Goal: Information Seeking & Learning: Learn about a topic

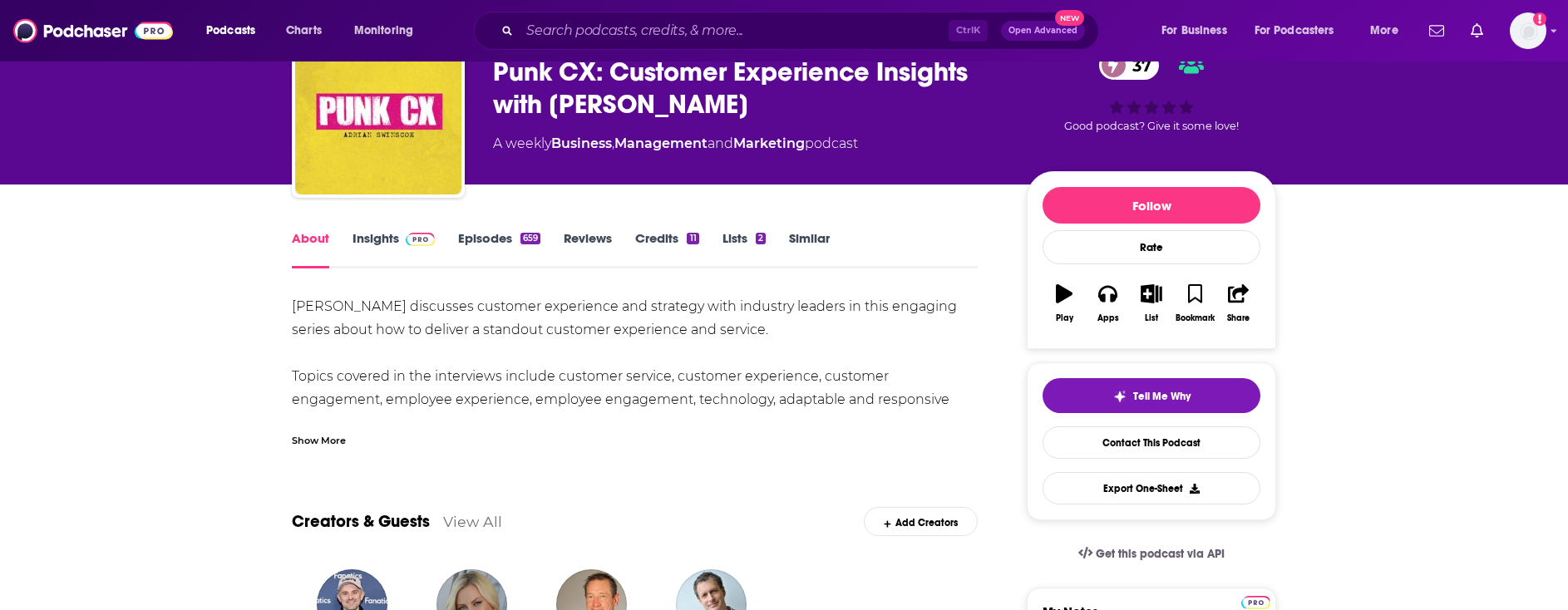
scroll to position [84, 0]
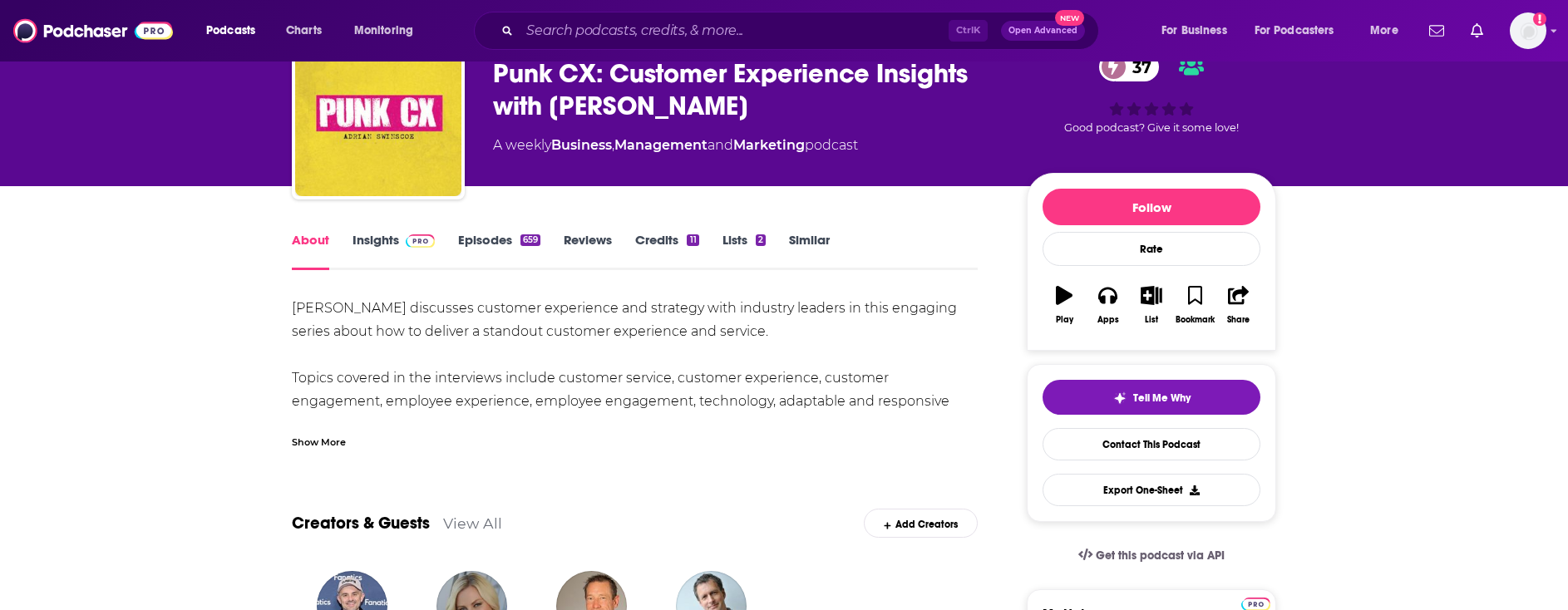
click at [383, 239] on link "Insights" at bounding box center [394, 250] width 83 height 38
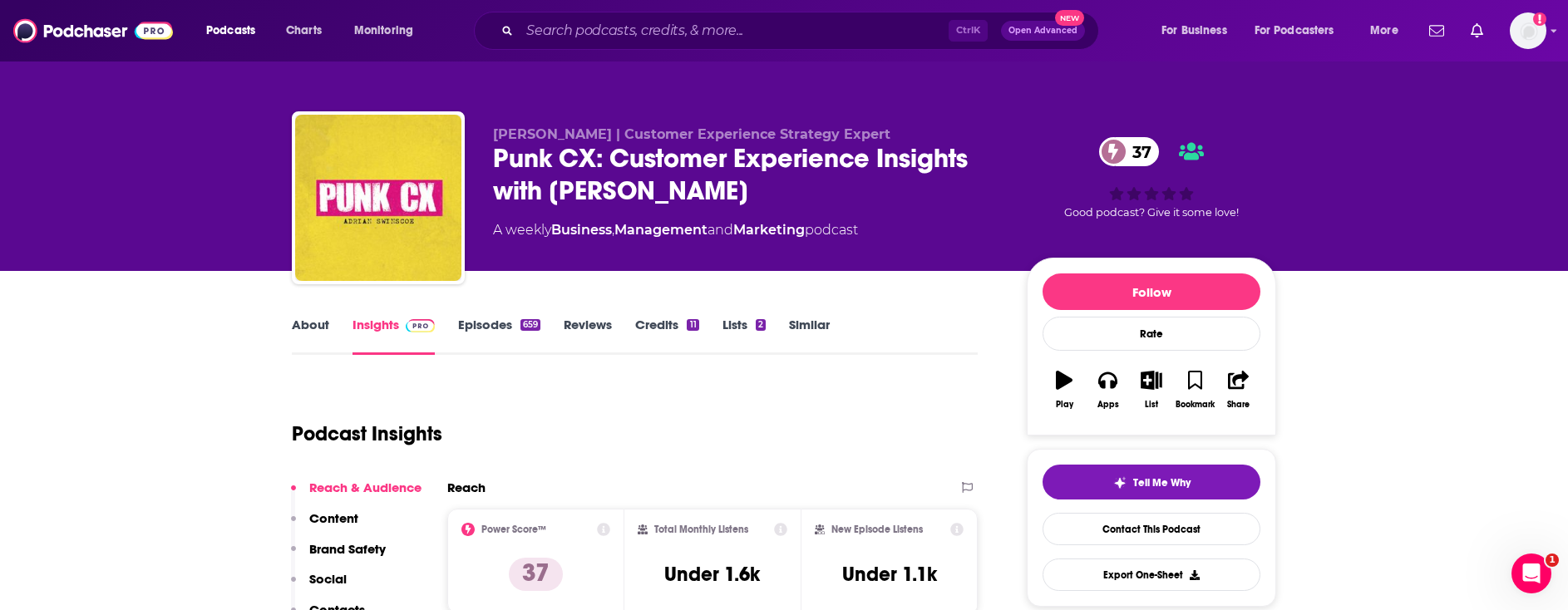
drag, startPoint x: 789, startPoint y: 194, endPoint x: 490, endPoint y: 157, distance: 301.3
click at [490, 157] on div "[PERSON_NAME] | Customer Experience Strategy Expert Punk CX: Customer Experienc…" at bounding box center [784, 201] width 984 height 179
copy h2 "Punk CX: Customer Experience Insights with [PERSON_NAME]"
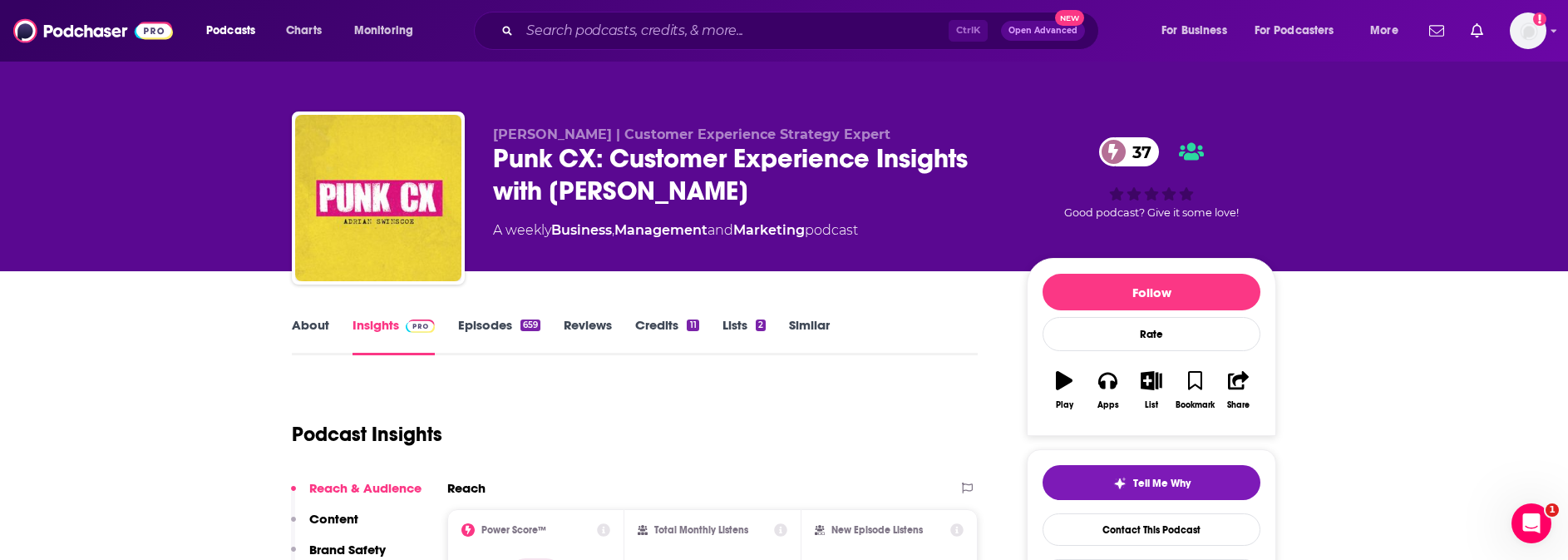
click at [313, 327] on link "About" at bounding box center [310, 336] width 37 height 38
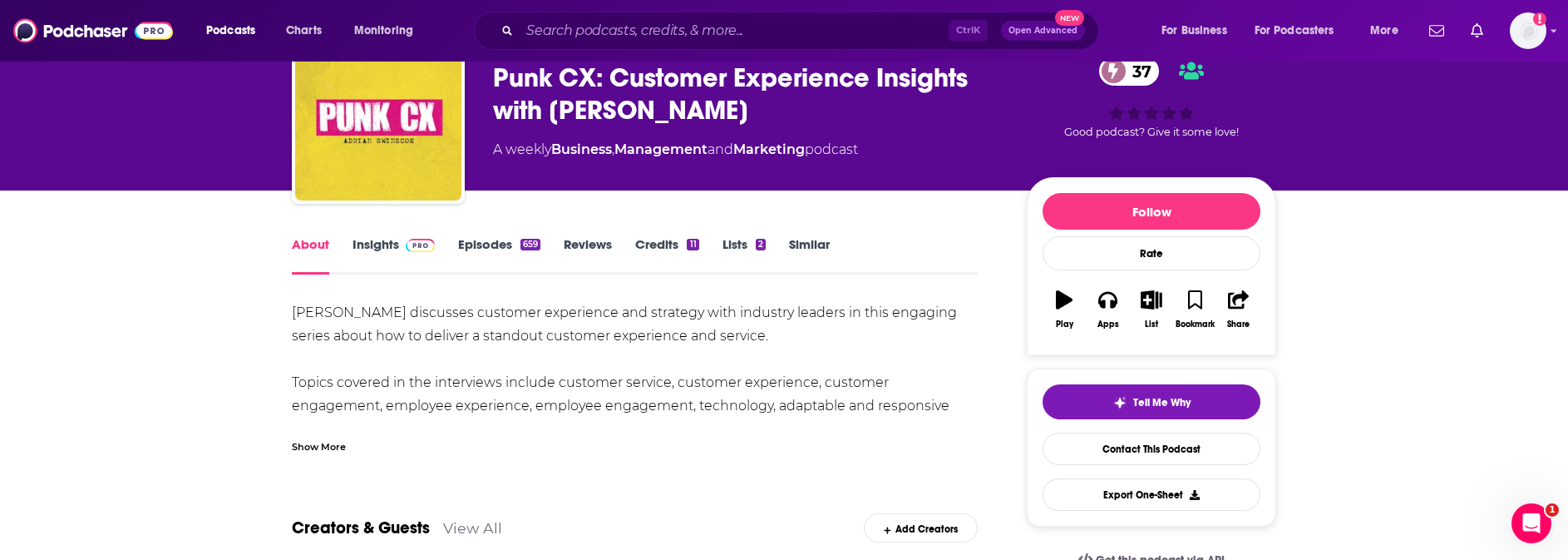
scroll to position [170, 0]
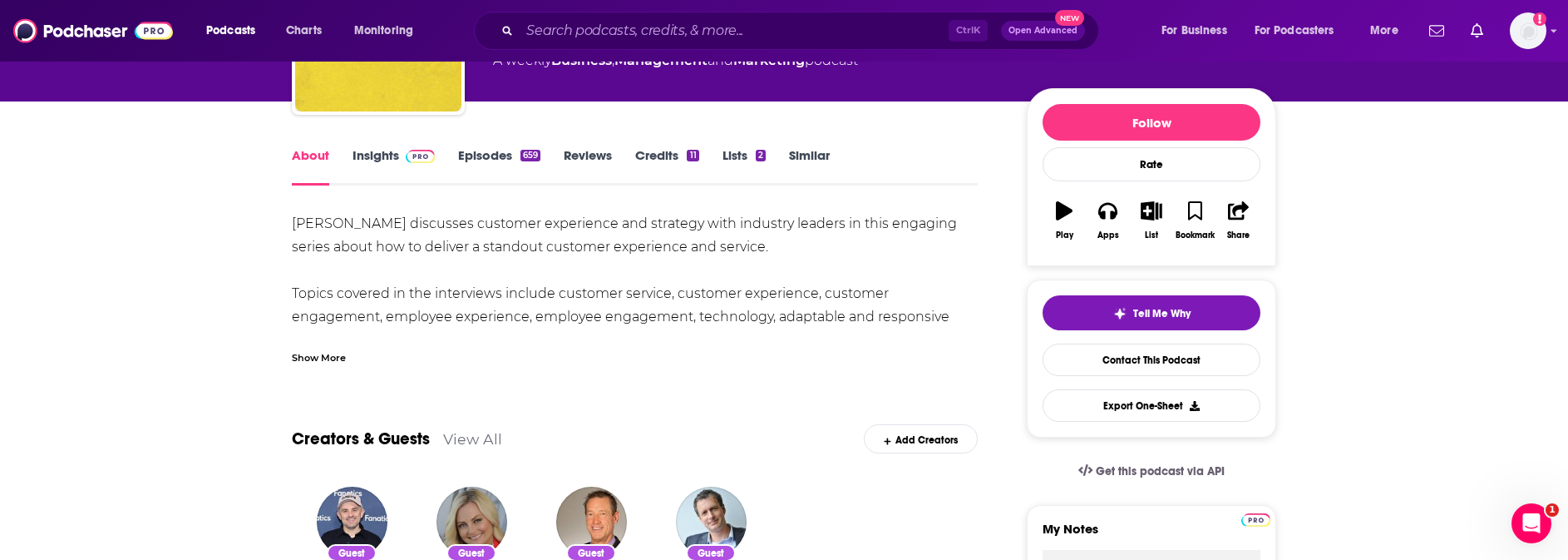
click at [313, 356] on div "Show More" at bounding box center [318, 356] width 54 height 16
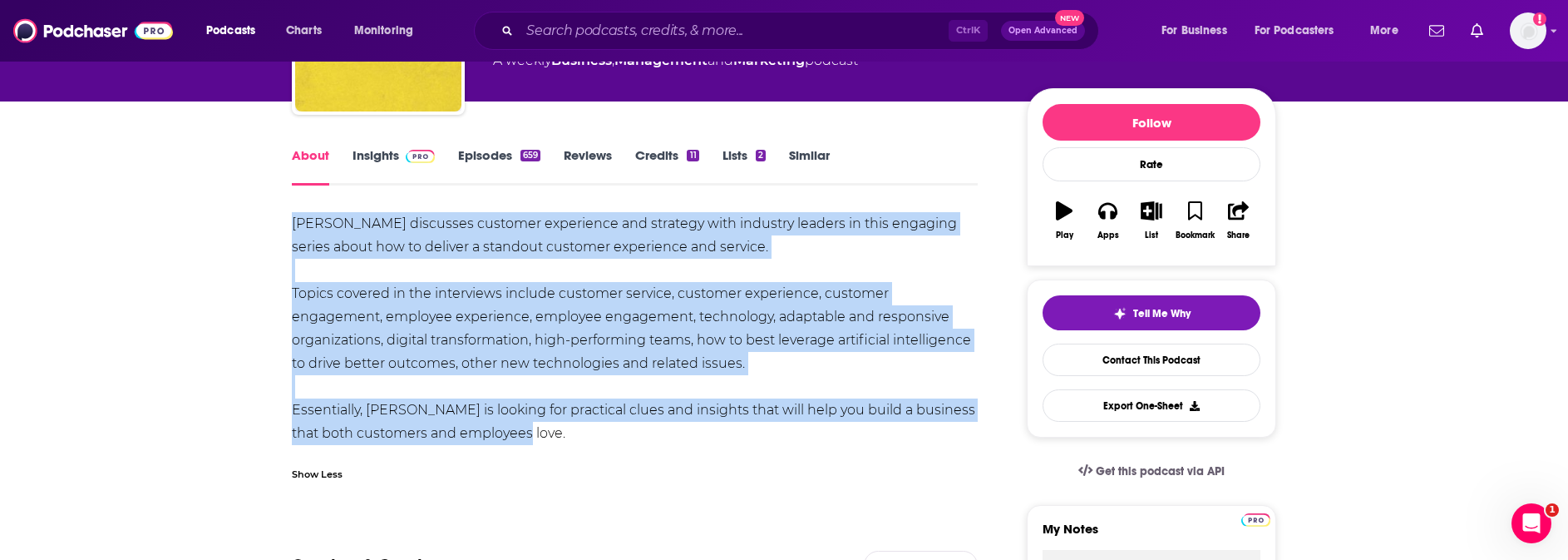
drag, startPoint x: 531, startPoint y: 418, endPoint x: 267, endPoint y: 224, distance: 327.6
click at [291, 224] on div "[PERSON_NAME] discusses customer experience and strategy with industry leaders …" at bounding box center [634, 329] width 686 height 233
copy div "[PERSON_NAME] discusses customer experience and strategy with industry leaders …"
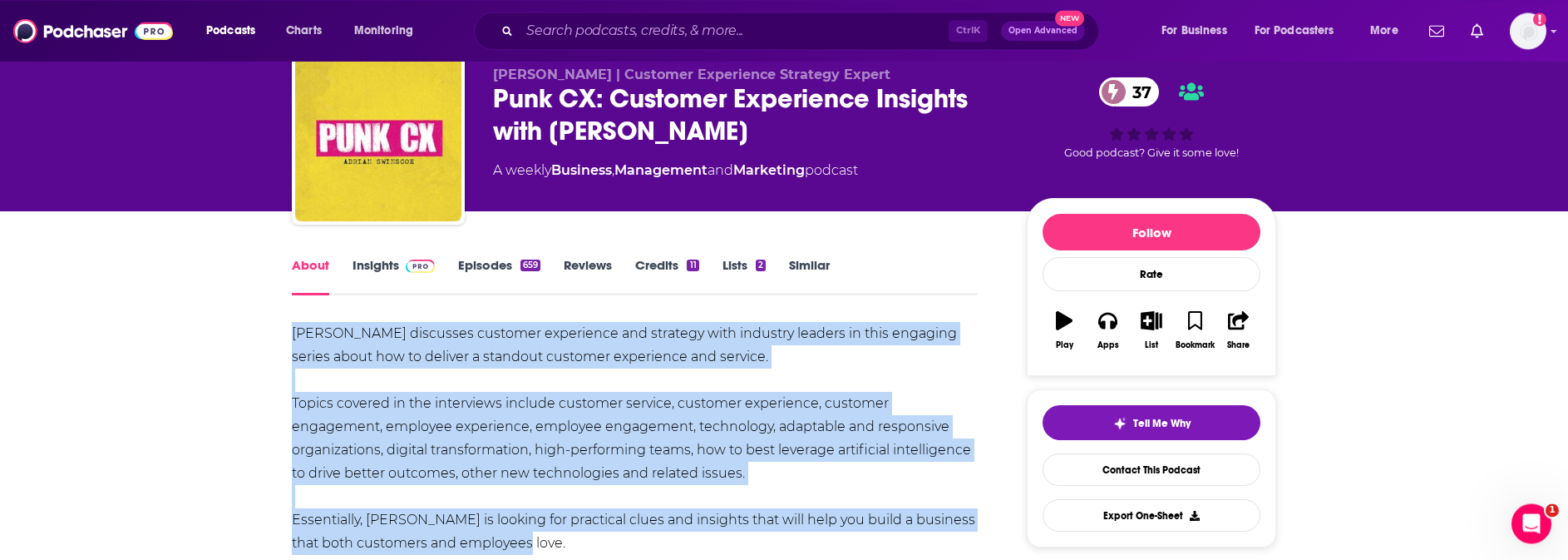
scroll to position [0, 0]
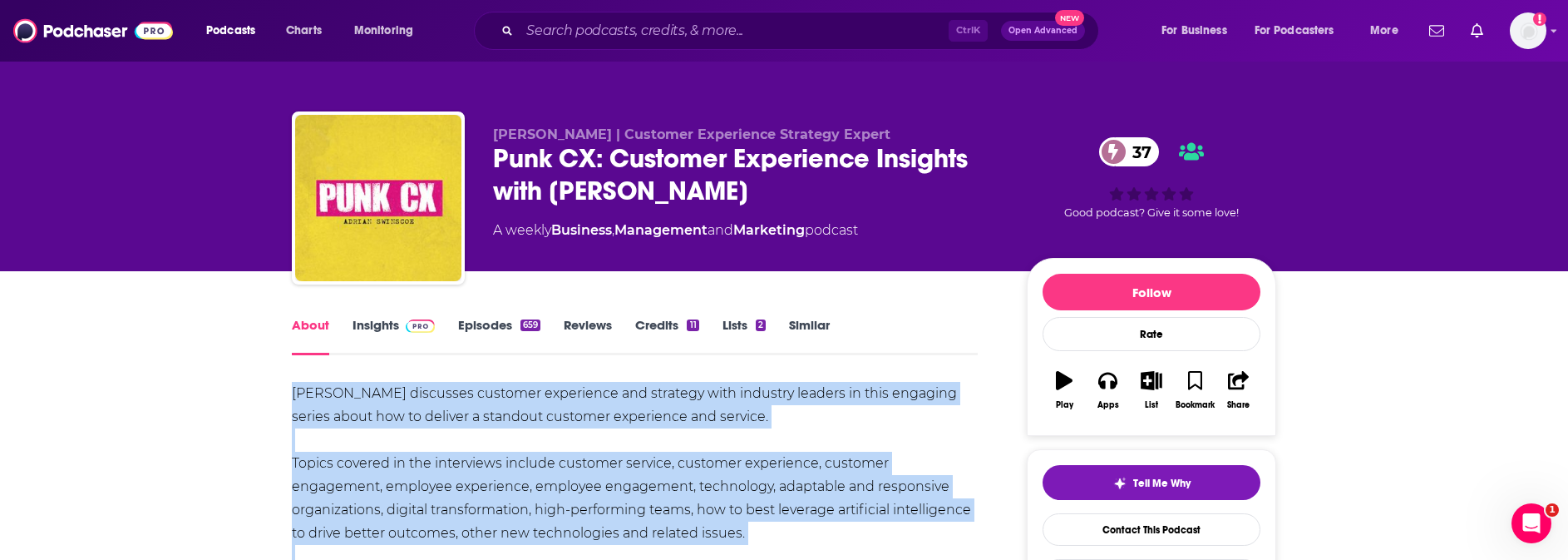
click at [386, 324] on link "Insights" at bounding box center [394, 336] width 83 height 38
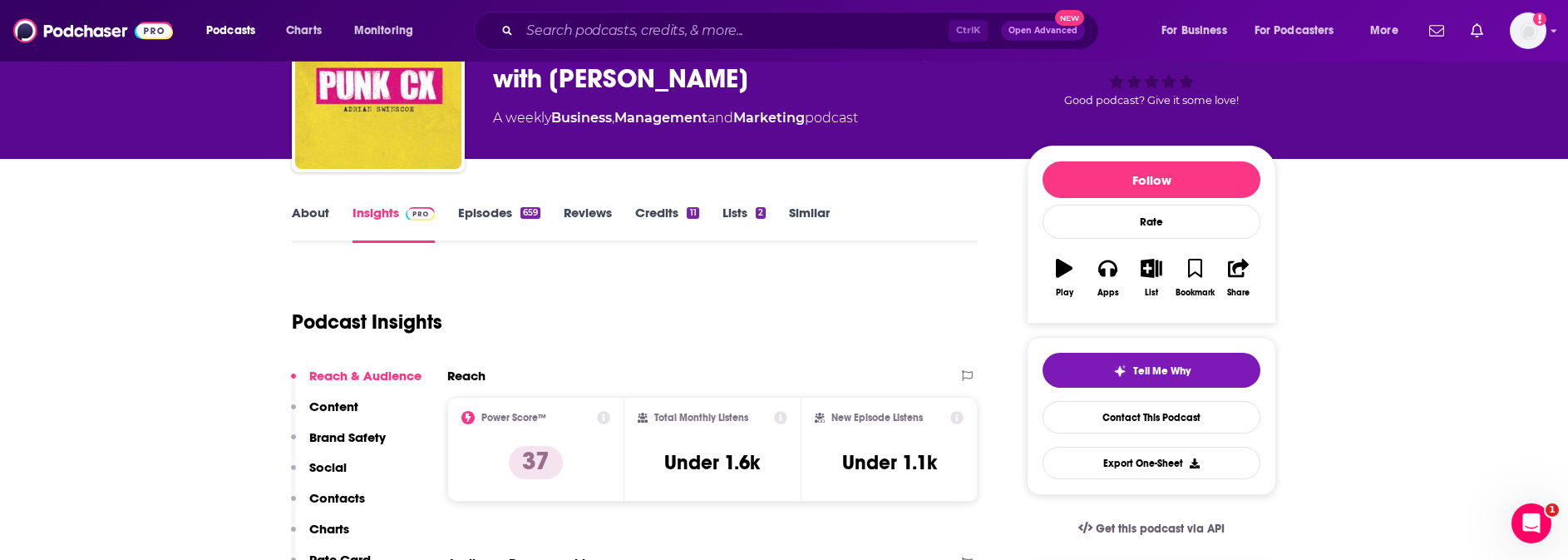
scroll to position [170, 0]
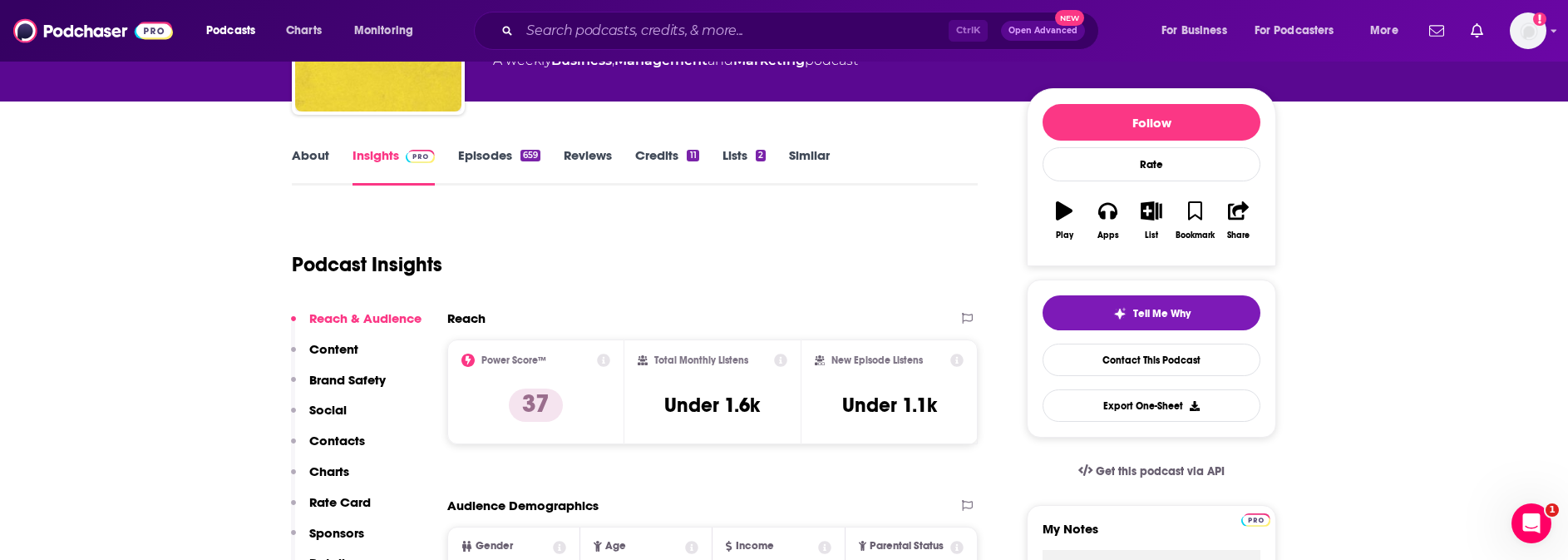
click at [777, 358] on icon at bounding box center [780, 360] width 13 height 13
click at [958, 360] on icon at bounding box center [957, 360] width 13 height 13
click at [896, 398] on h3 "Under 1.1k" at bounding box center [889, 405] width 95 height 25
drag, startPoint x: 842, startPoint y: 400, endPoint x: 873, endPoint y: 404, distance: 31.3
click at [901, 403] on h3 "Under 1.1k" at bounding box center [889, 405] width 95 height 25
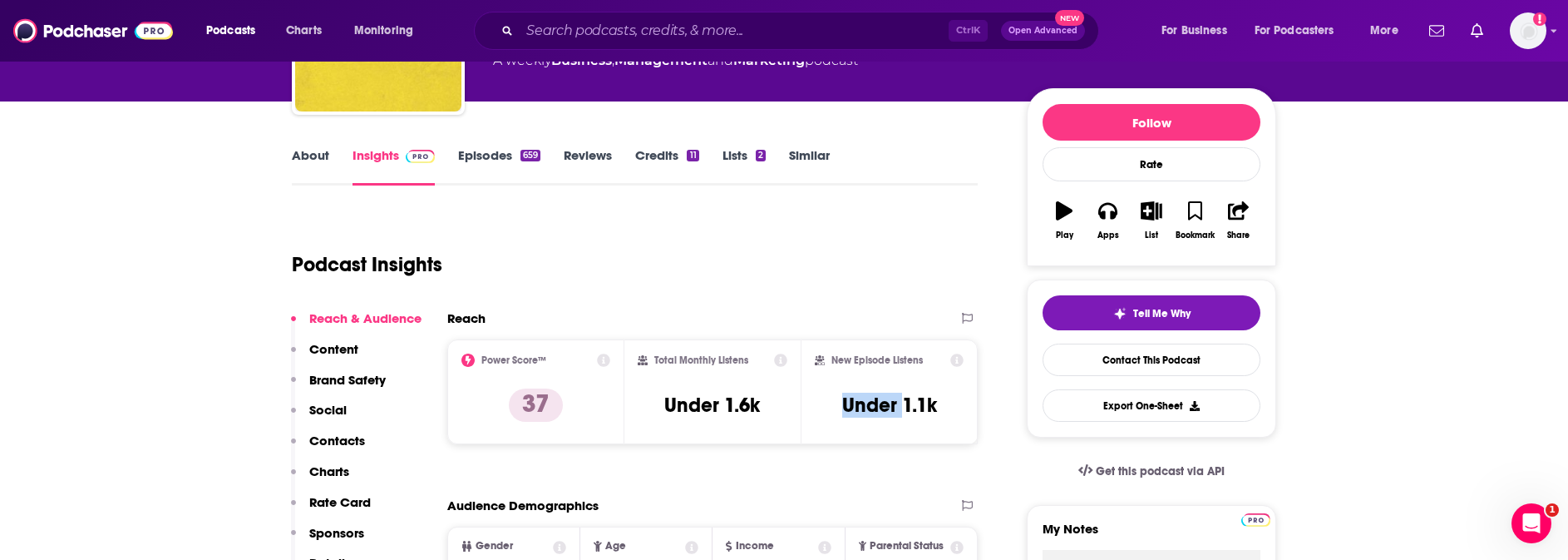
scroll to position [0, 0]
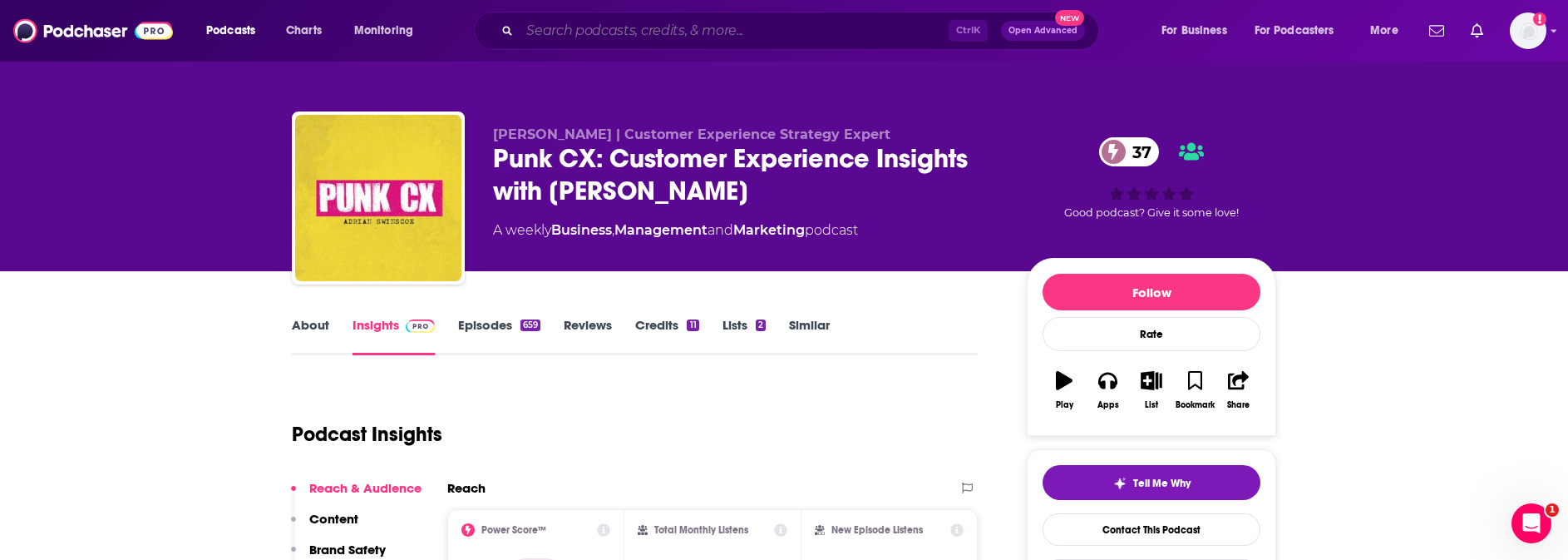
click at [601, 30] on input "Search podcasts, credits, & more..." at bounding box center [734, 31] width 429 height 27
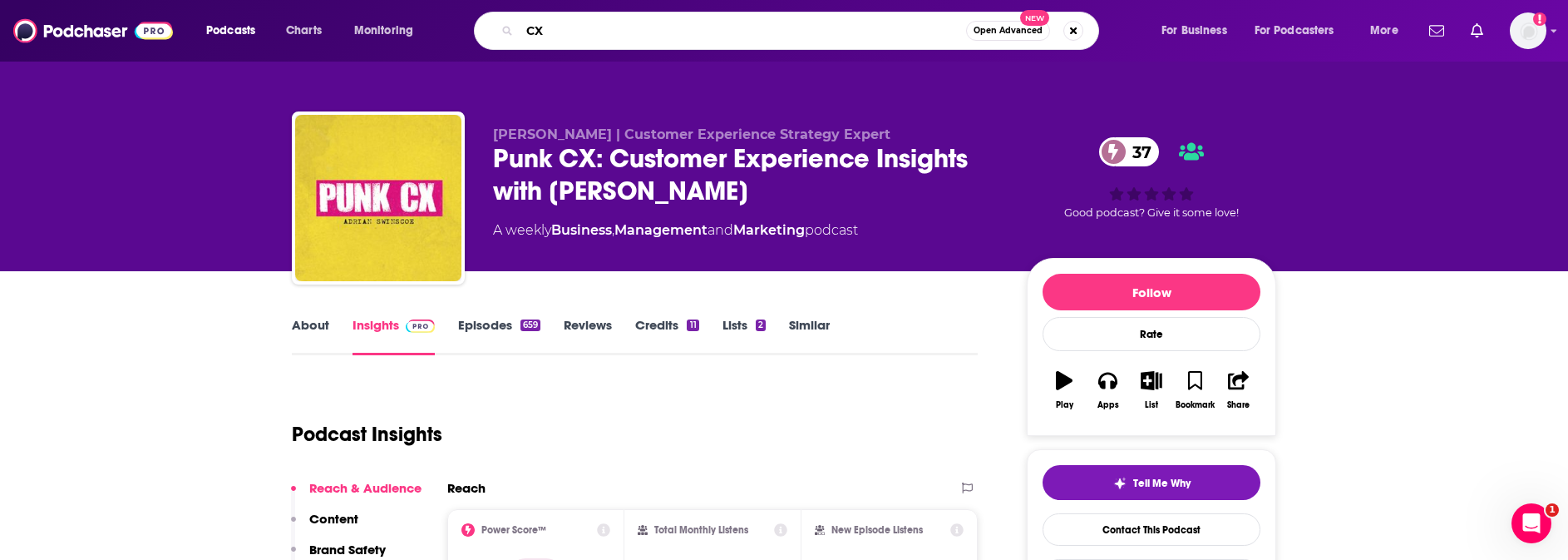
type input "CX"
click at [997, 28] on span "Open Advanced" at bounding box center [1008, 30] width 69 height 8
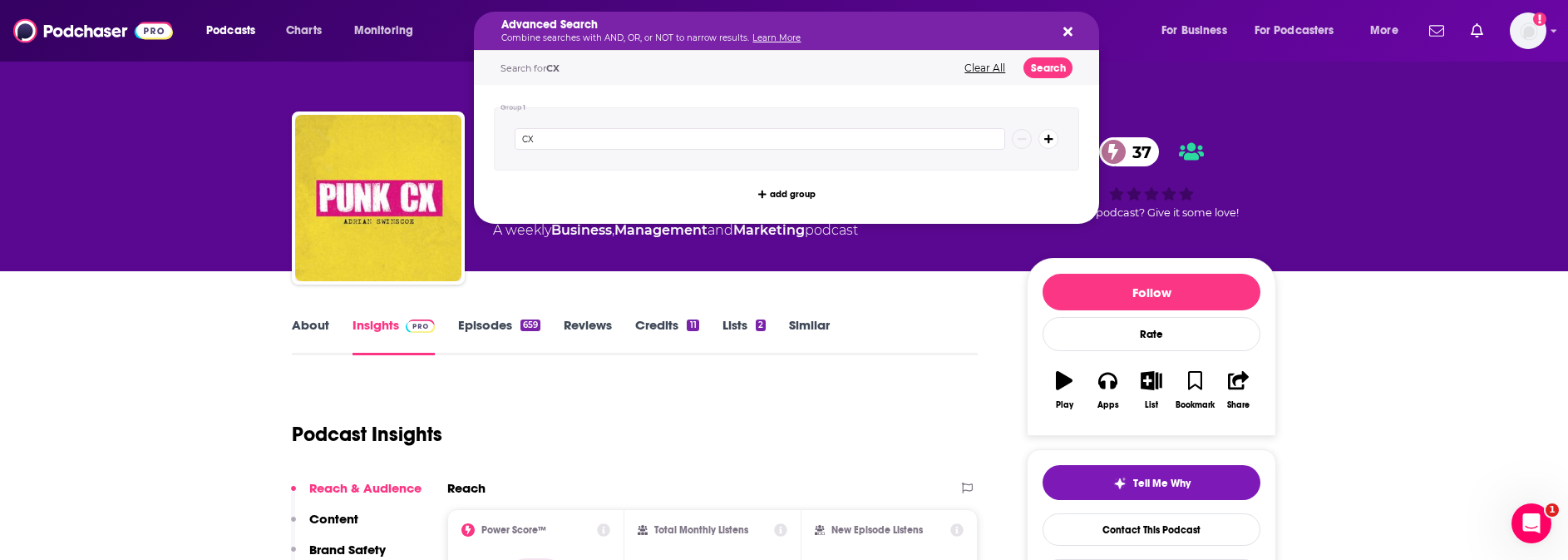
click at [1067, 30] on icon "Search podcasts, credits, & more..." at bounding box center [1068, 32] width 9 height 9
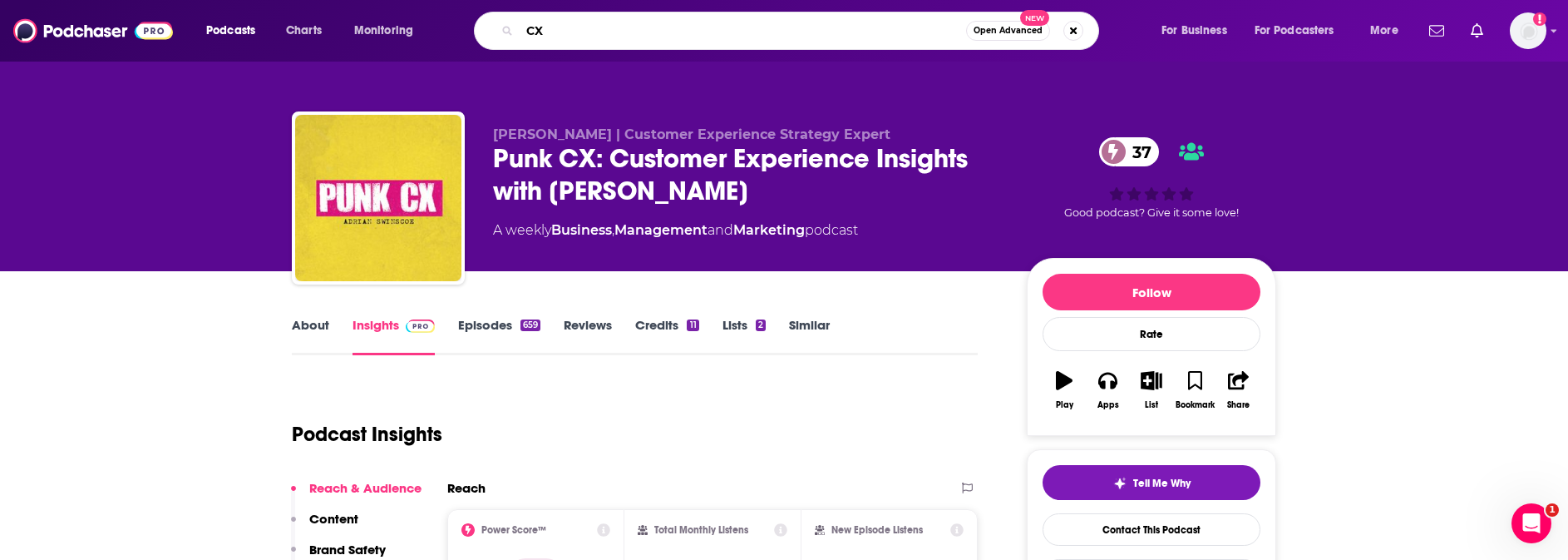
click at [832, 35] on input "CX" at bounding box center [743, 31] width 447 height 27
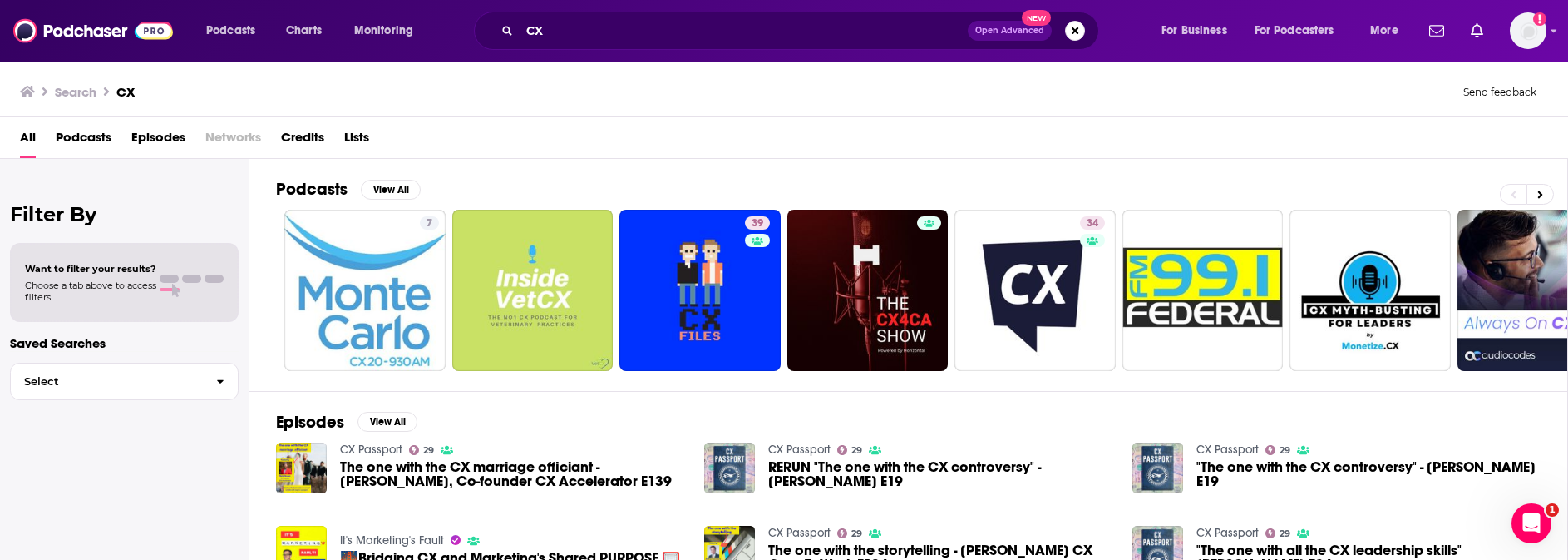
click at [103, 284] on span "Choose a tab above to access filters." at bounding box center [91, 291] width 131 height 23
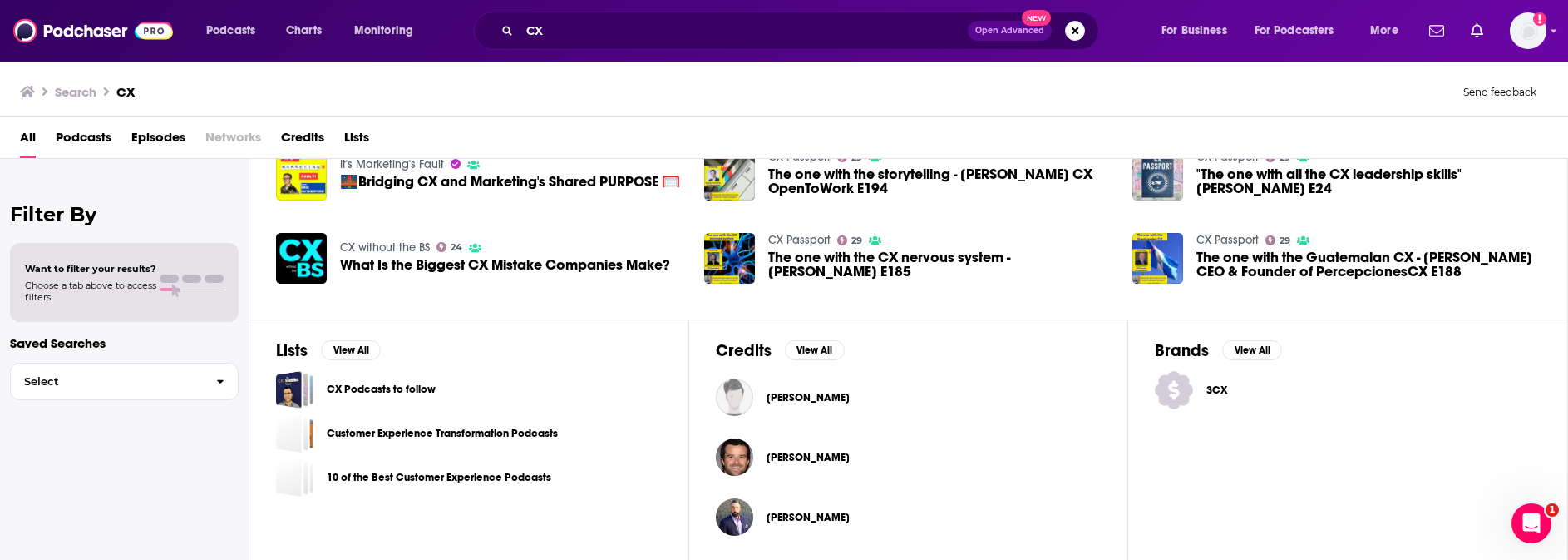
scroll to position [380, 0]
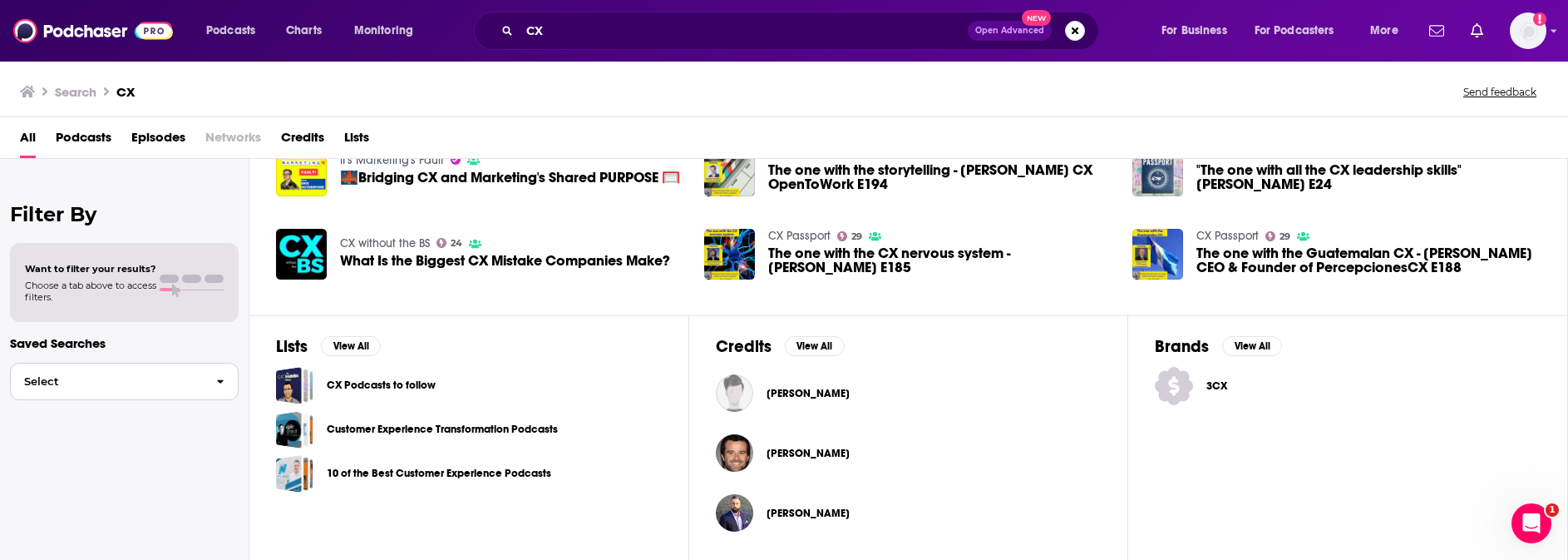
click at [87, 380] on span "Select" at bounding box center [107, 381] width 192 height 11
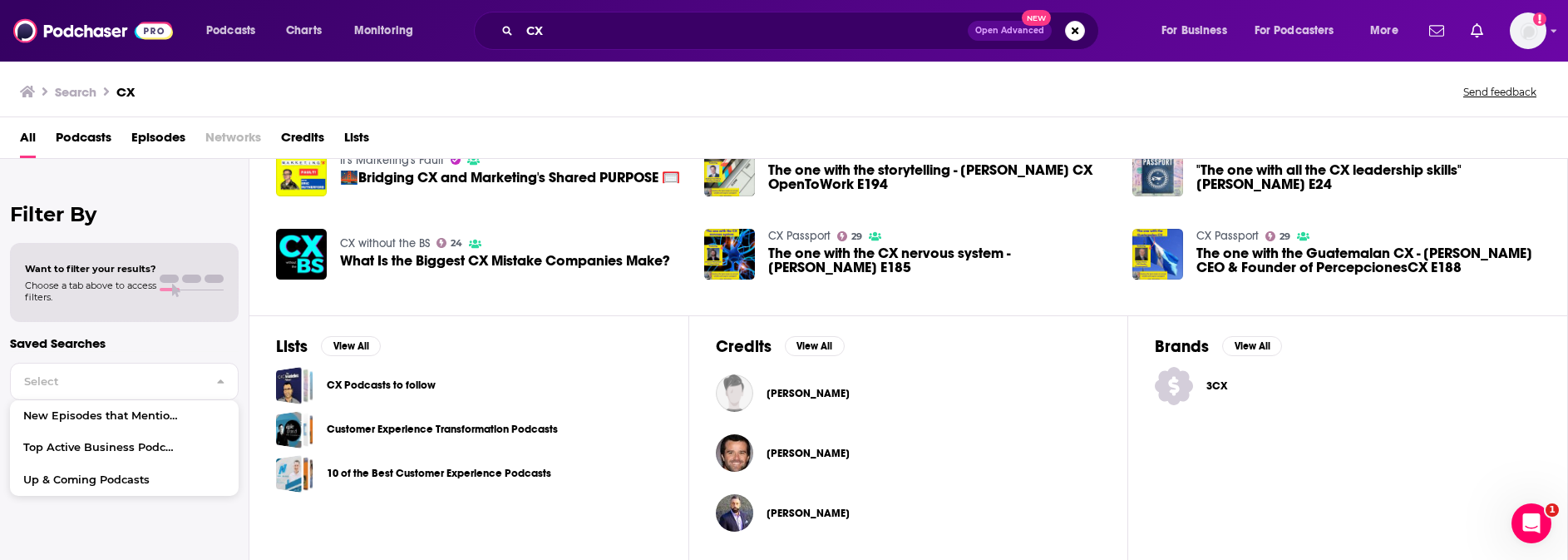
click at [65, 210] on h2 "Filter By" at bounding box center [123, 213] width 228 height 24
click at [161, 277] on div "Want to filter your results? Choose a tab above to access filters." at bounding box center [124, 283] width 199 height 40
click at [166, 283] on span at bounding box center [170, 278] width 20 height 8
click at [120, 286] on span "Choose a tab above to access filters." at bounding box center [91, 291] width 131 height 23
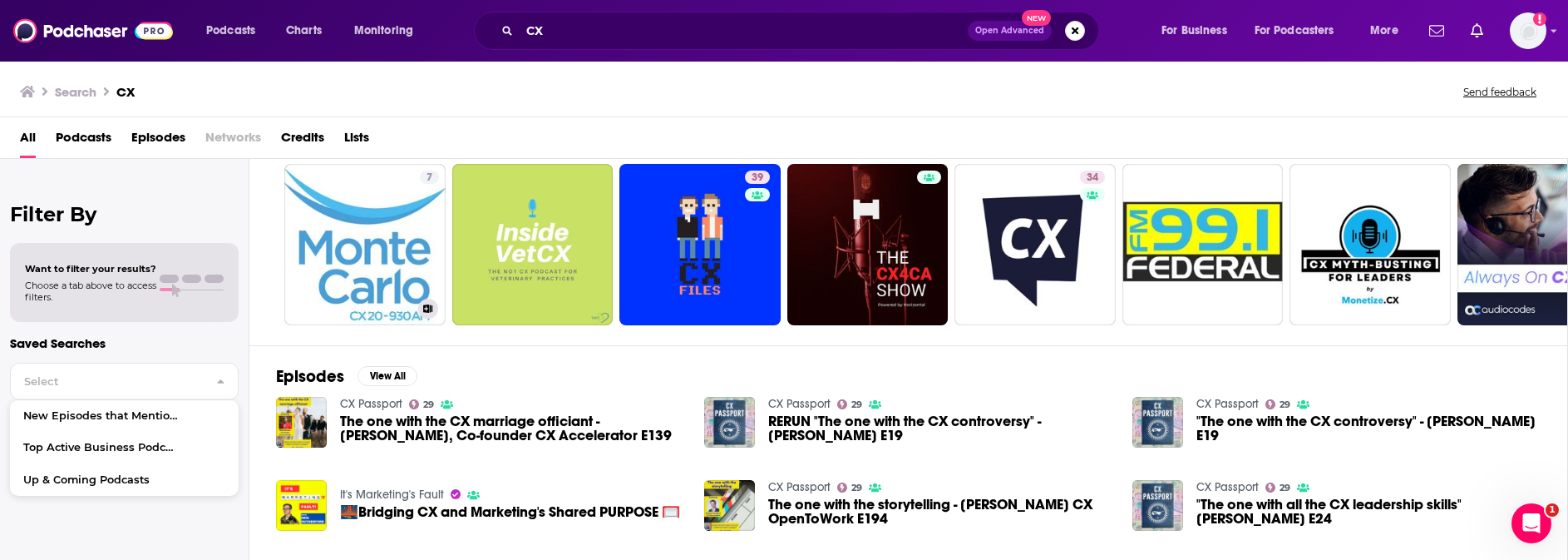
scroll to position [0, 0]
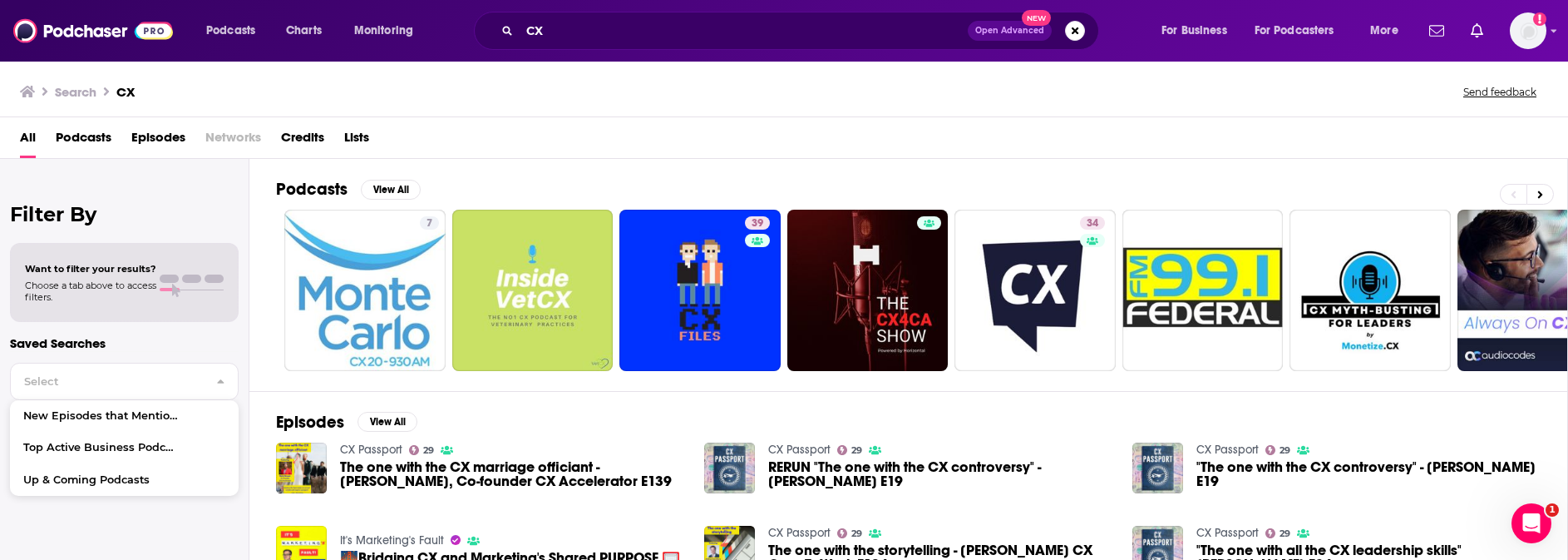
drag, startPoint x: 170, startPoint y: 286, endPoint x: 169, endPoint y: 228, distance: 58.0
click at [170, 285] on div at bounding box center [192, 283] width 64 height 16
click at [388, 194] on button "View All" at bounding box center [390, 189] width 60 height 20
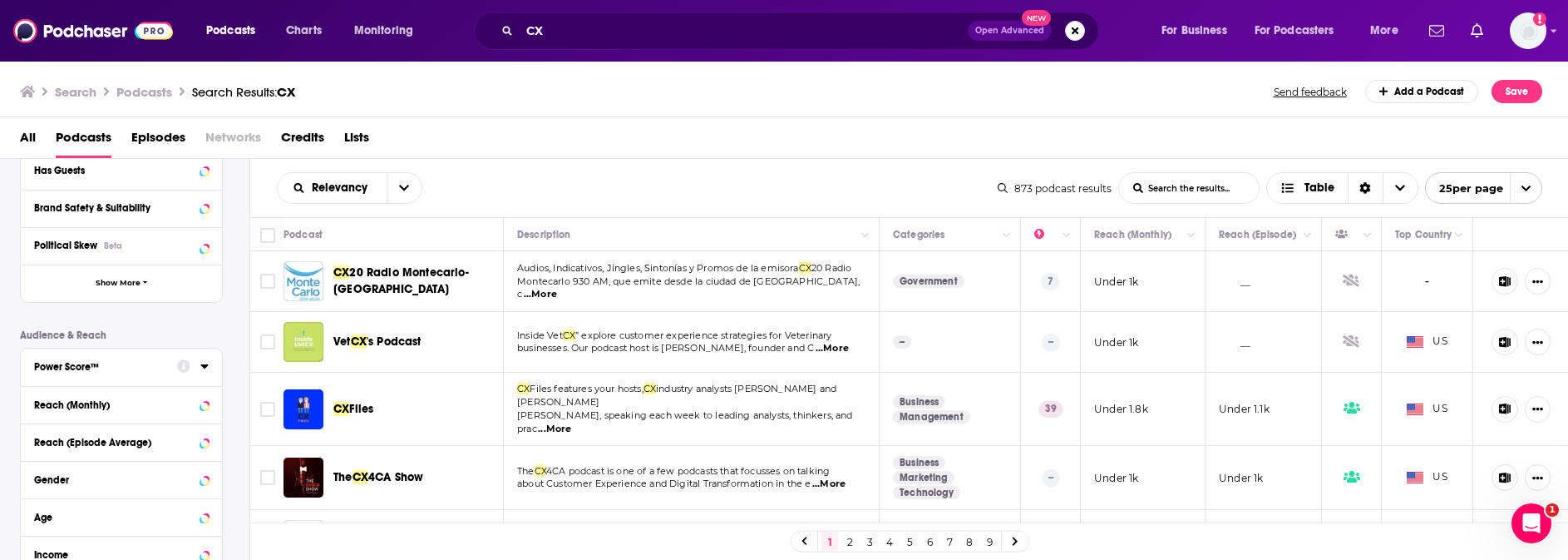
scroll to position [68, 0]
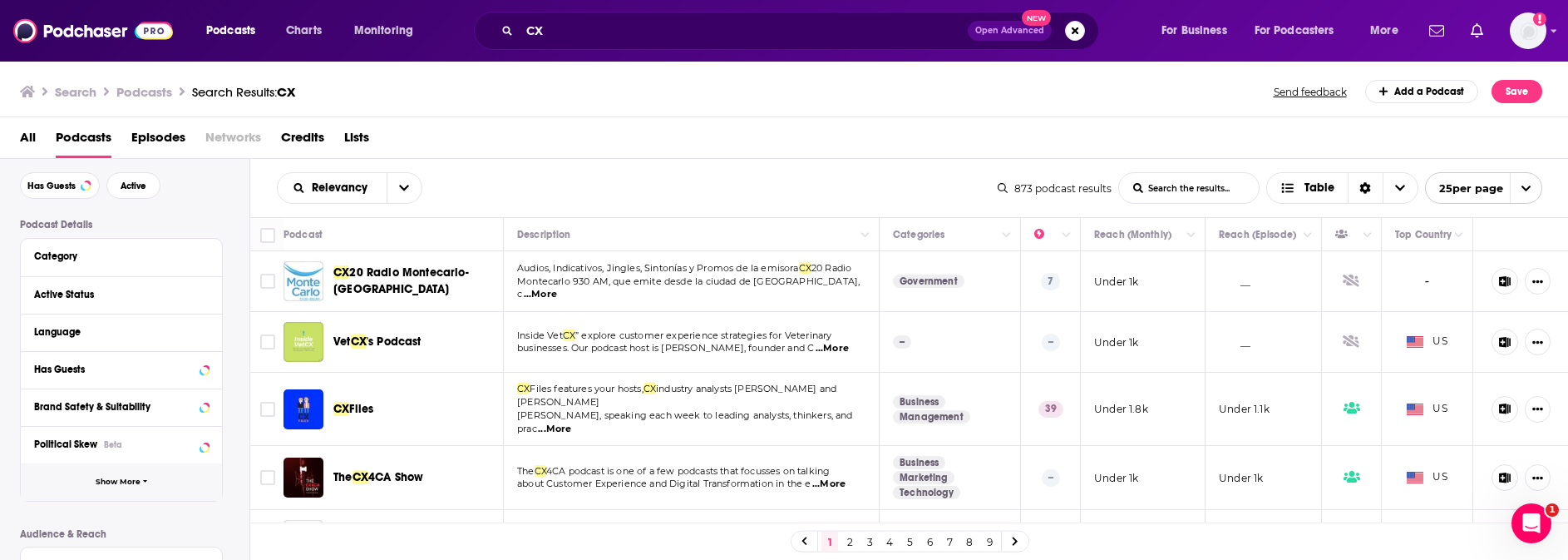
click at [124, 485] on span "Show More" at bounding box center [118, 482] width 45 height 9
click at [61, 367] on div "Has Guests" at bounding box center [99, 369] width 132 height 12
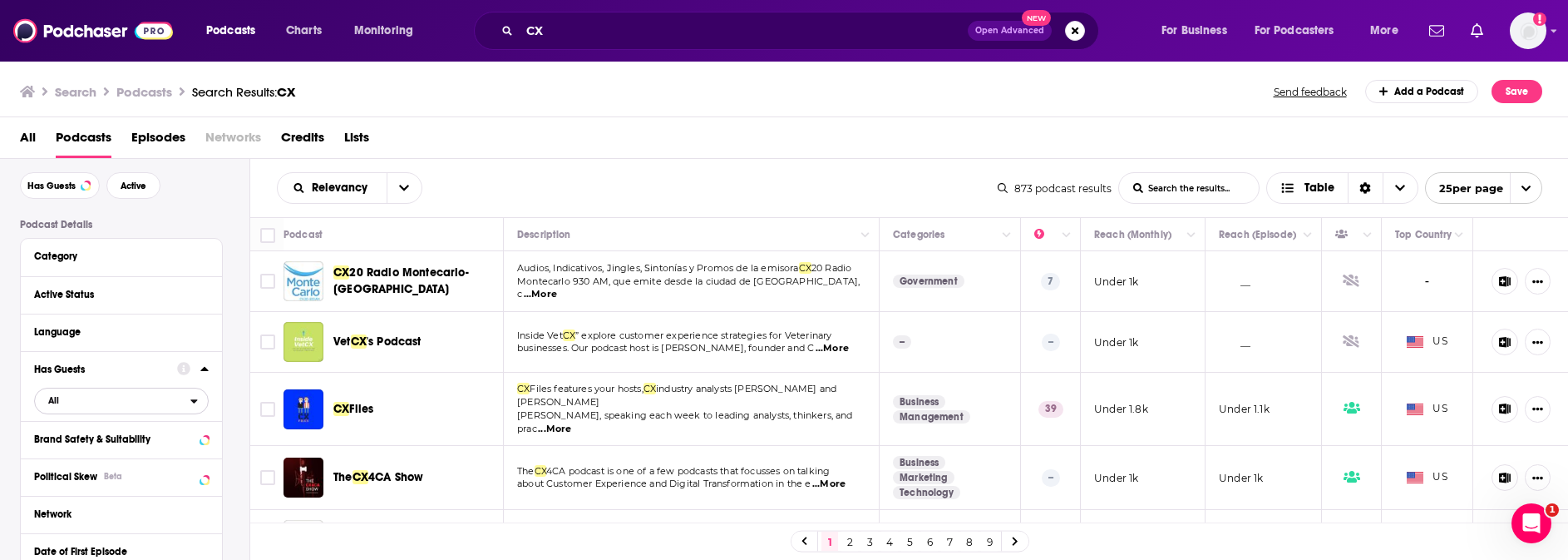
click at [107, 402] on span "All" at bounding box center [112, 400] width 155 height 21
click at [92, 452] on span "Has guests" at bounding box center [92, 455] width 98 height 9
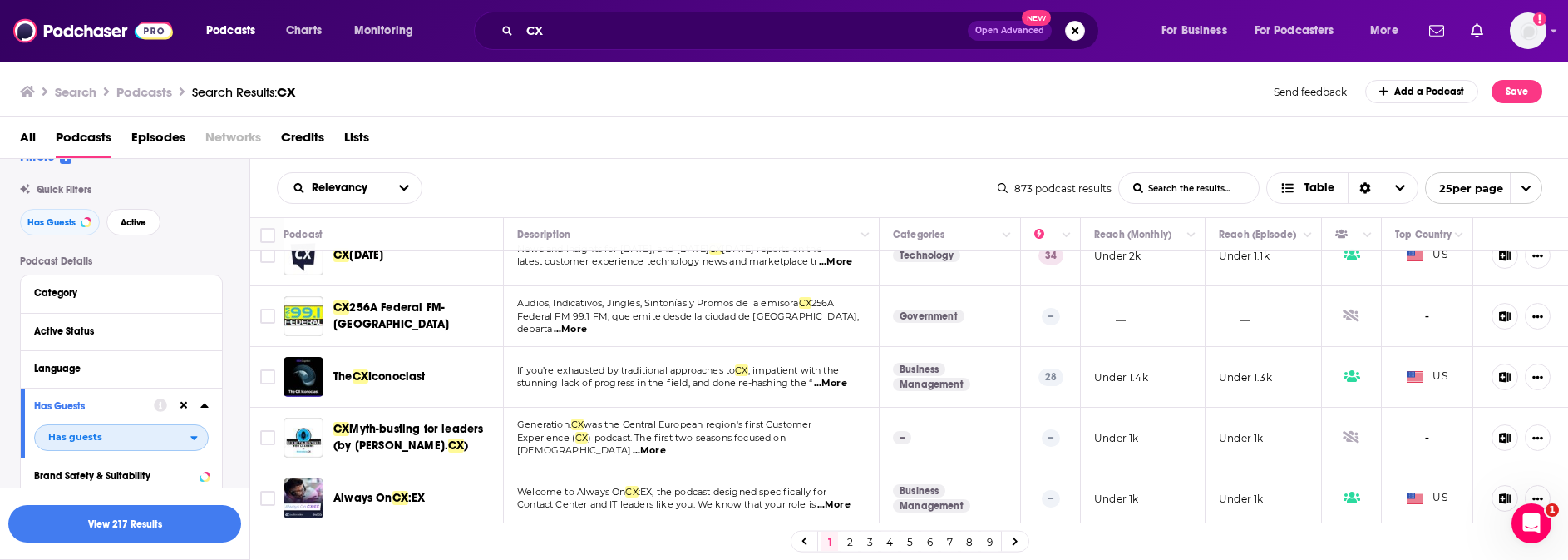
scroll to position [0, 0]
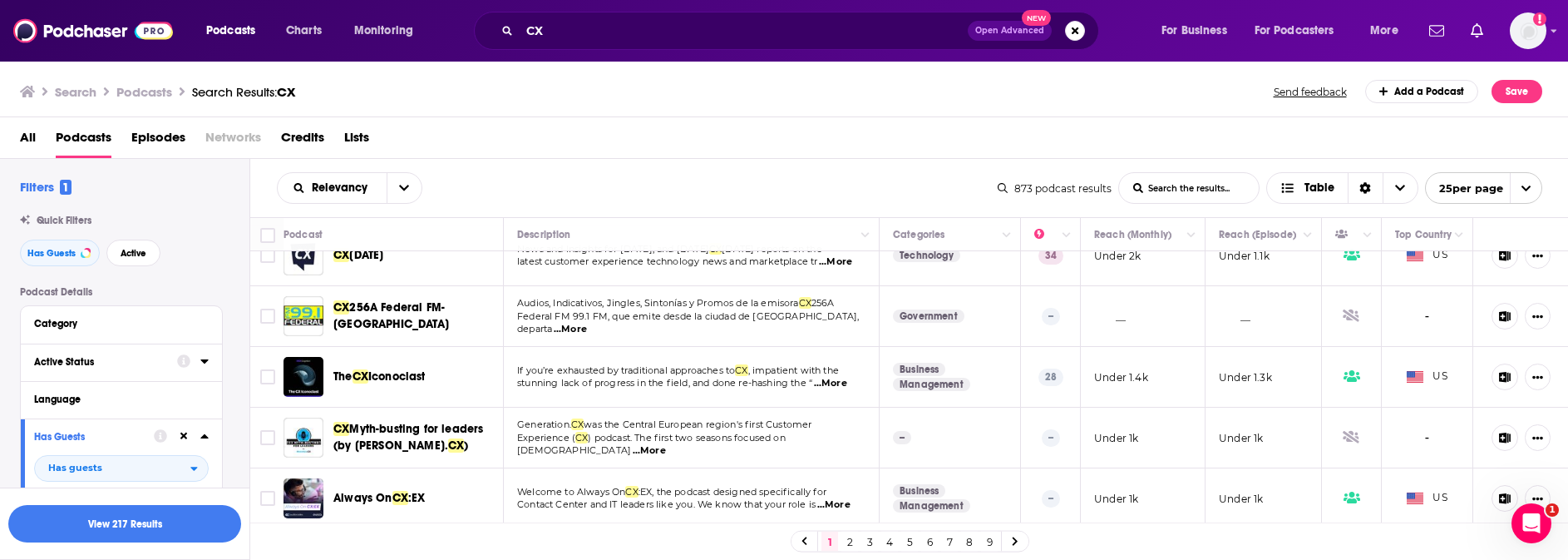
click at [92, 356] on button "Active Status" at bounding box center [105, 361] width 143 height 20
click at [115, 388] on span "All" at bounding box center [112, 393] width 155 height 21
click at [82, 452] on span "Active" at bounding box center [86, 448] width 88 height 9
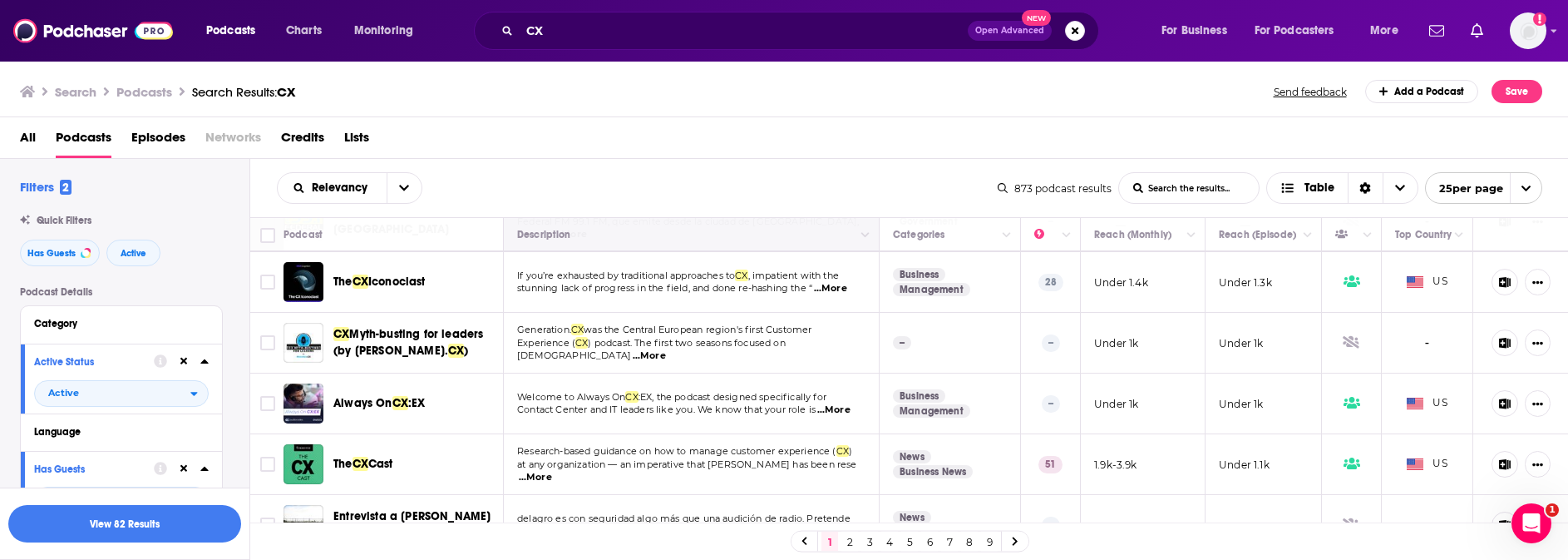
scroll to position [474, 0]
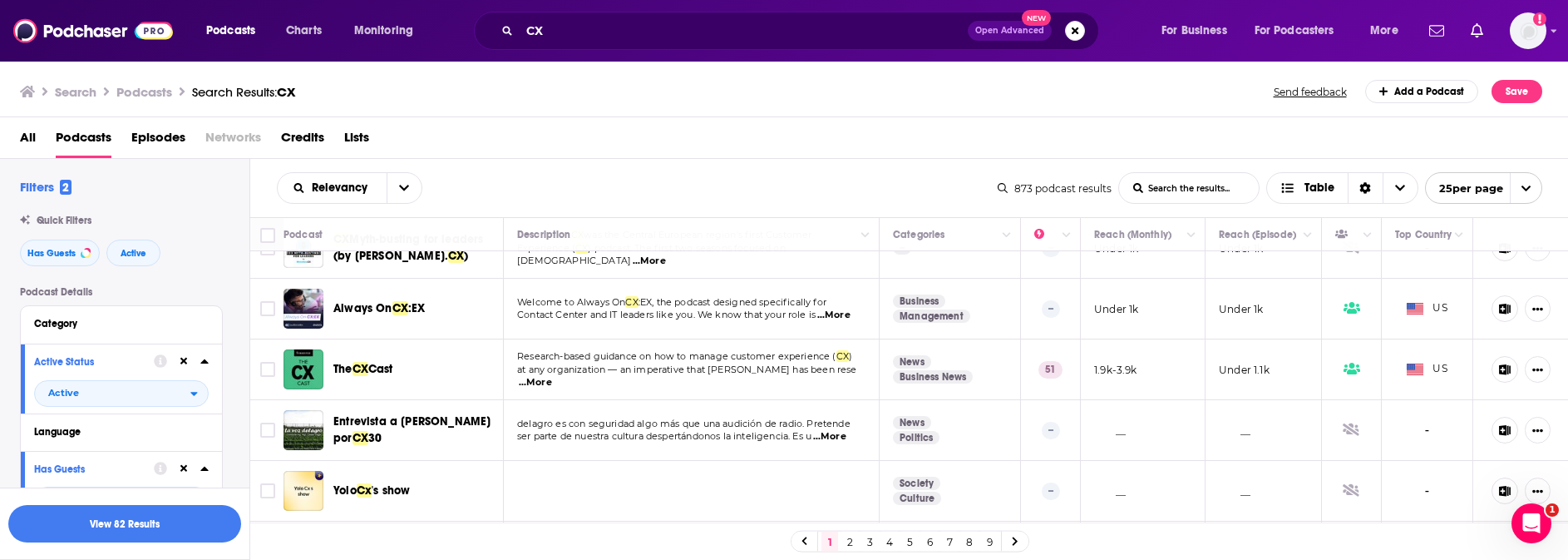
click at [540, 178] on div "Relevancy List Search Input Search the results... Table" at bounding box center [637, 188] width 720 height 32
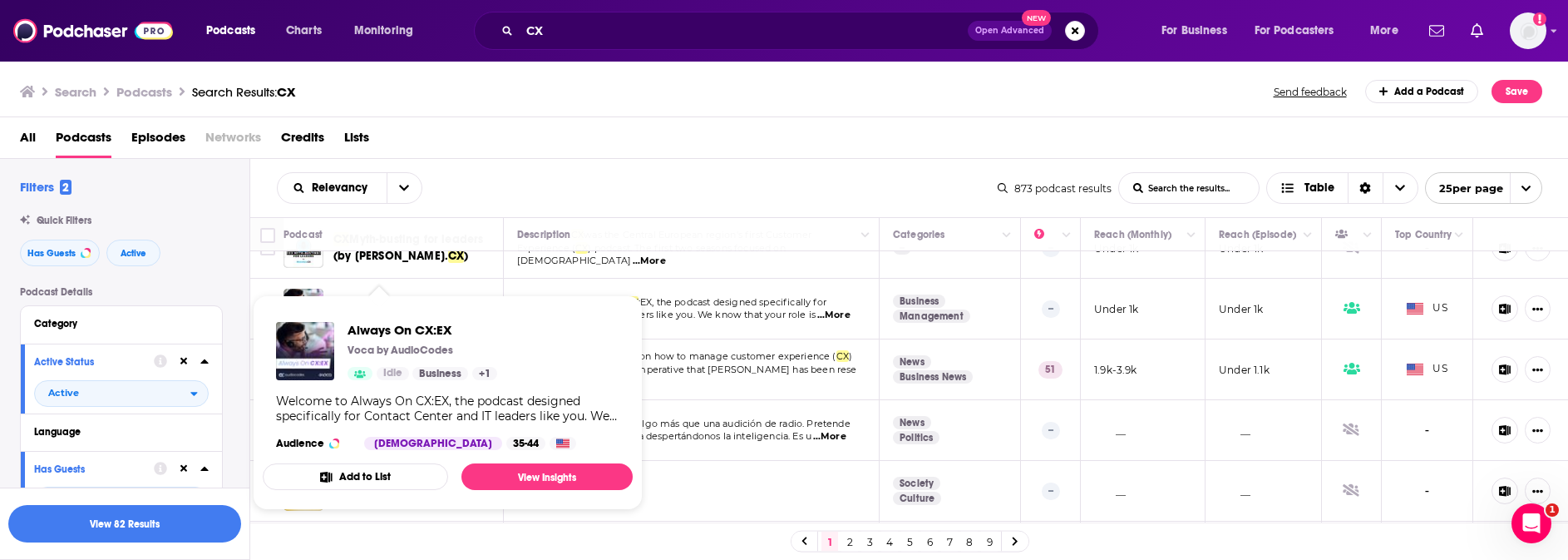
click at [437, 255] on div "CX Myth-busting for leaders (by [PERSON_NAME]. CX )" at bounding box center [419, 247] width 173 height 40
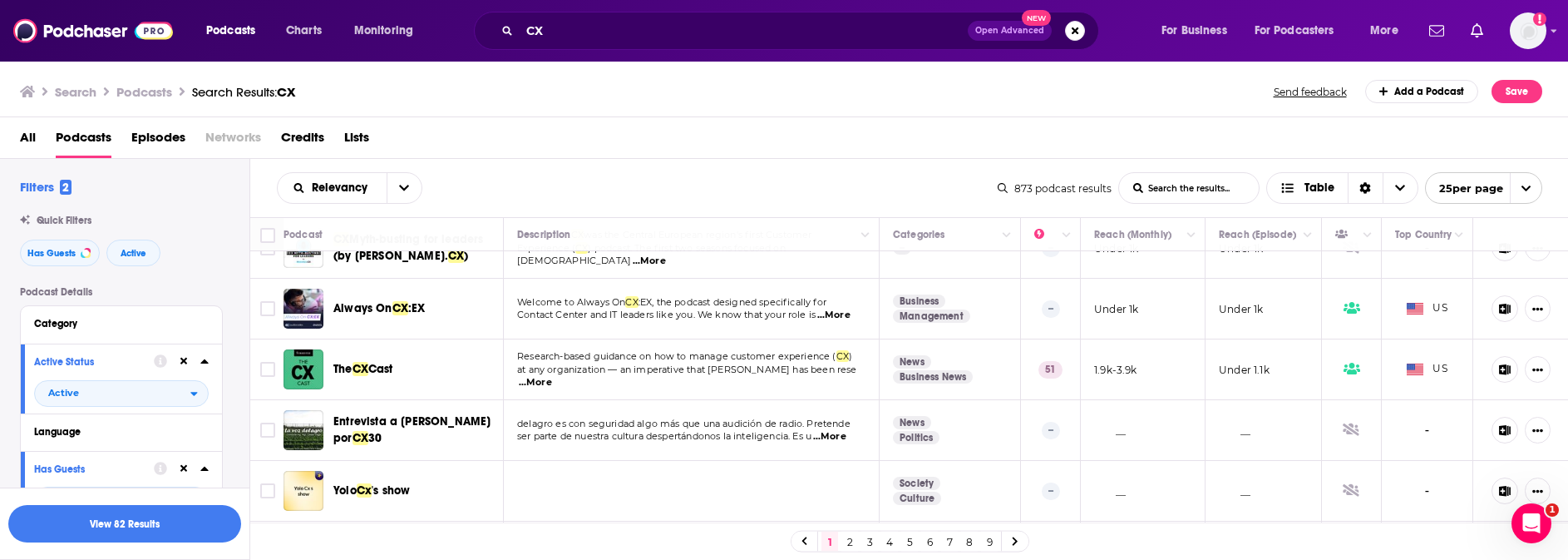
click at [524, 187] on div "Relevancy List Search Input Search the results... Table" at bounding box center [637, 188] width 720 height 32
click at [625, 169] on div "Relevancy List Search Input Search the results... Table 873 podcast results Lis…" at bounding box center [910, 188] width 1318 height 59
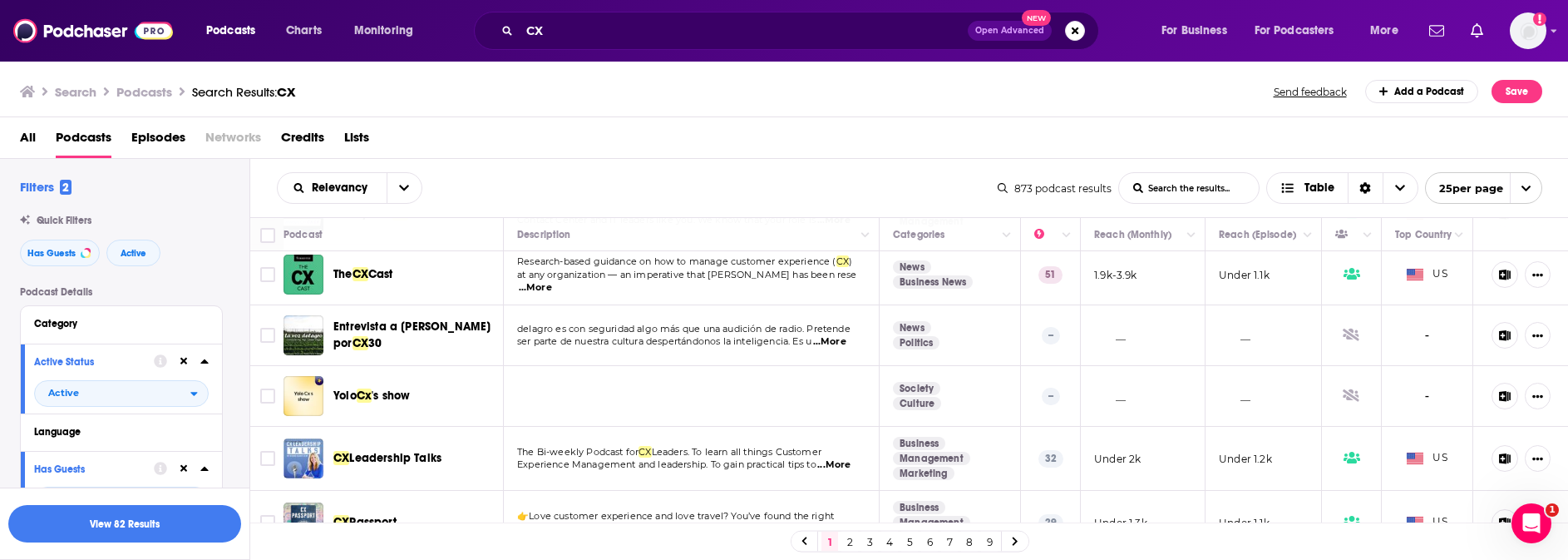
scroll to position [664, 0]
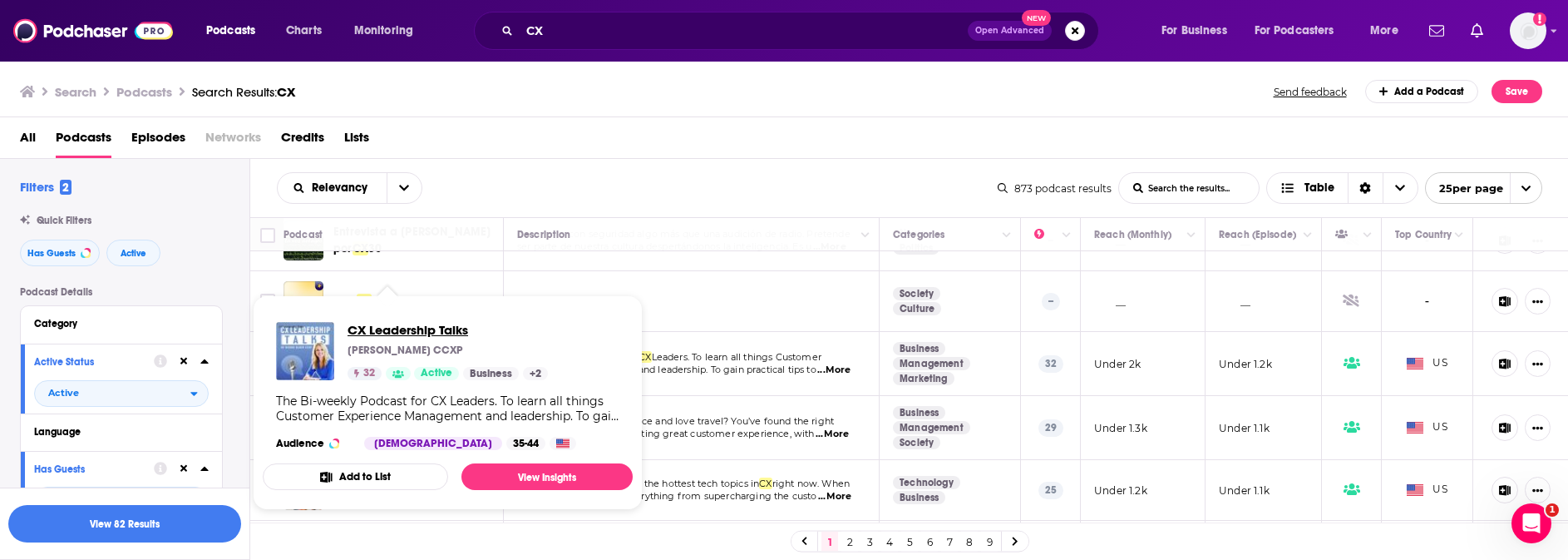
click at [433, 329] on span "CX Leadership Talks" at bounding box center [448, 330] width 201 height 16
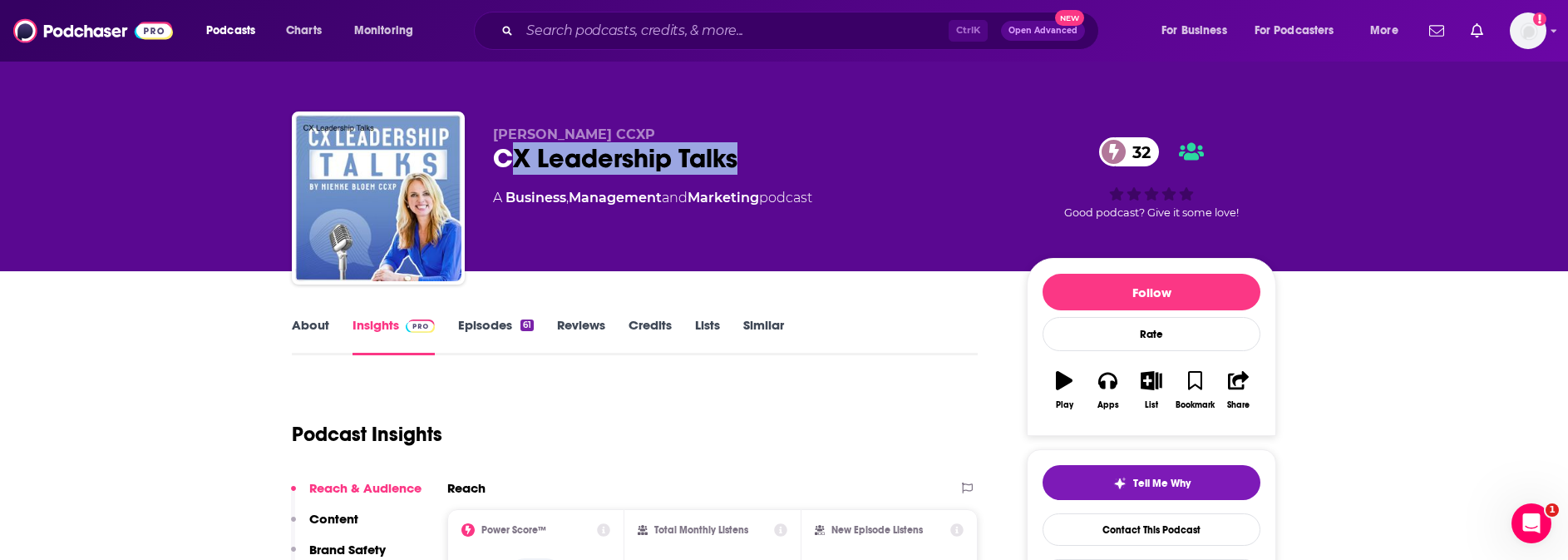
drag, startPoint x: 773, startPoint y: 156, endPoint x: 513, endPoint y: 152, distance: 260.0
click at [513, 152] on div "CX Leadership Talks 32" at bounding box center [746, 158] width 507 height 32
click at [770, 145] on div "CX Leadership Talks 32" at bounding box center [746, 158] width 507 height 32
drag, startPoint x: 784, startPoint y: 148, endPoint x: 465, endPoint y: 153, distance: 319.0
click at [465, 153] on div "[PERSON_NAME] CCXP CX Leadership Talks 32 A Business , Management and Marketing…" at bounding box center [784, 201] width 984 height 180
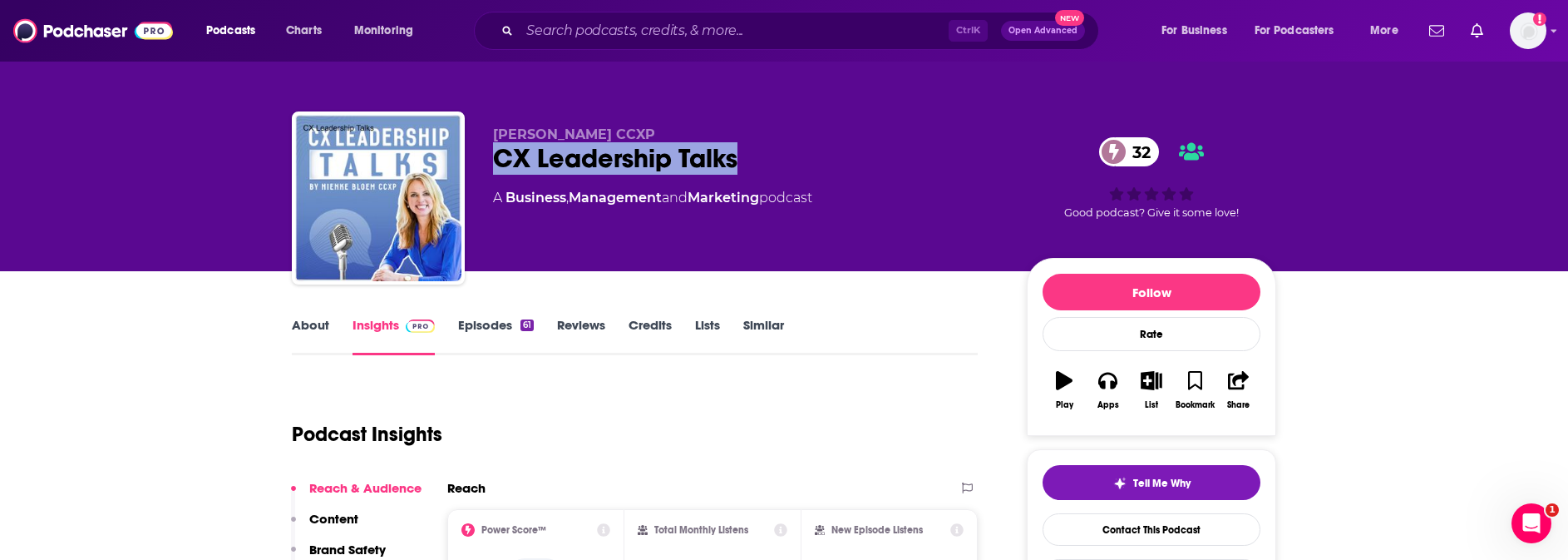
copy h2 "CX Leadership Talks"
click at [317, 317] on link "About" at bounding box center [310, 336] width 37 height 38
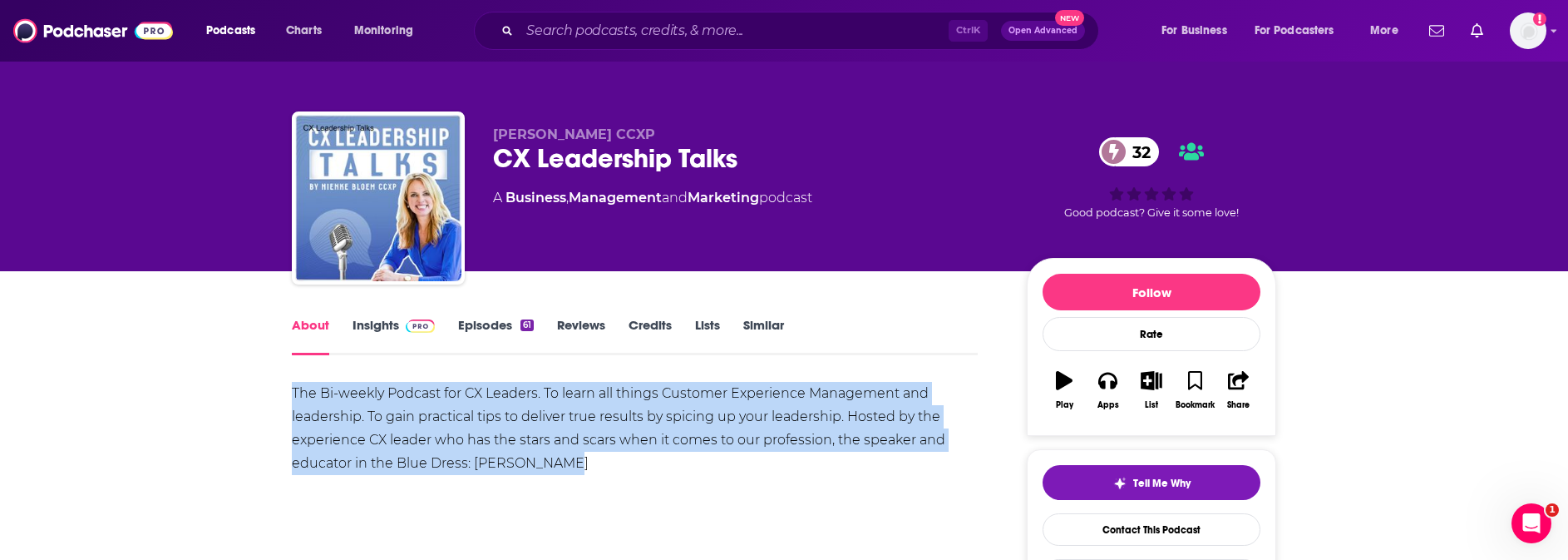
drag, startPoint x: 473, startPoint y: 435, endPoint x: 259, endPoint y: 395, distance: 217.7
click at [291, 395] on div "The Bi-weekly Podcast for CX Leaders. To learn all things Customer Experience M…" at bounding box center [634, 440] width 686 height 116
copy div "The Bi-weekly Podcast for CX Leaders. To learn all things Customer Experience M…"
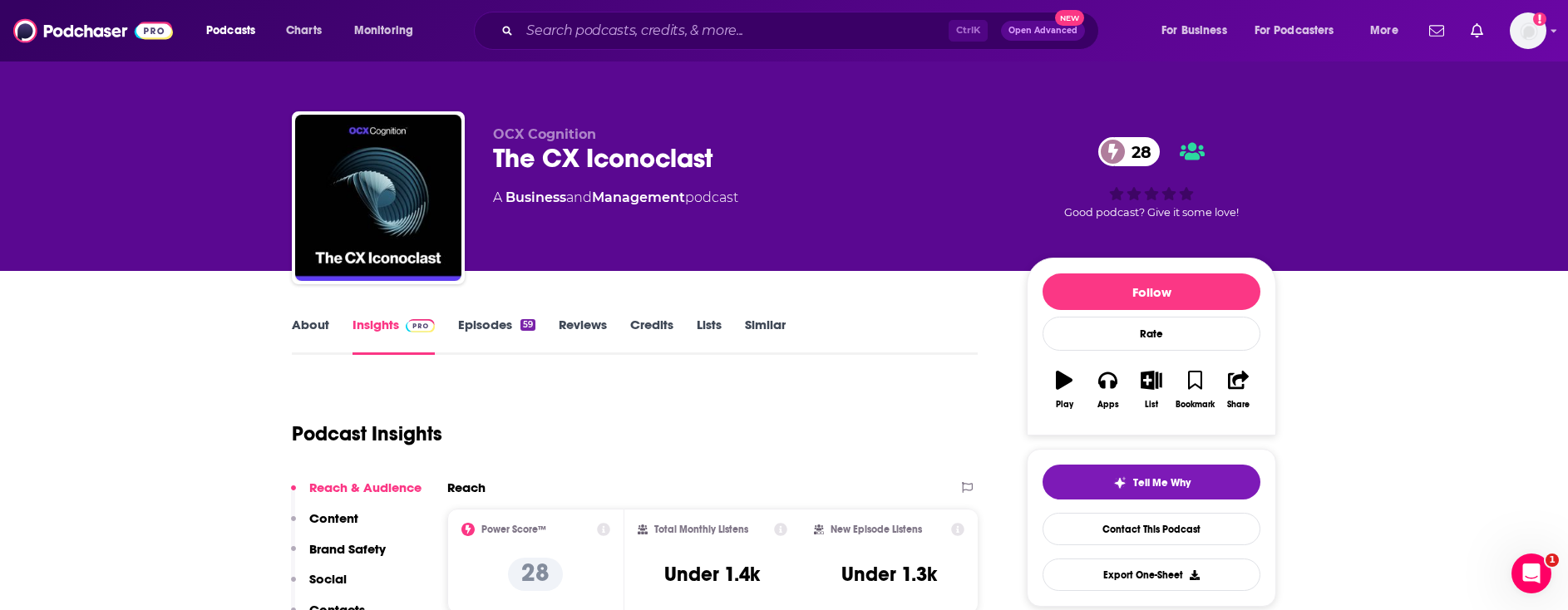
click at [507, 318] on link "Episodes 59" at bounding box center [497, 336] width 77 height 38
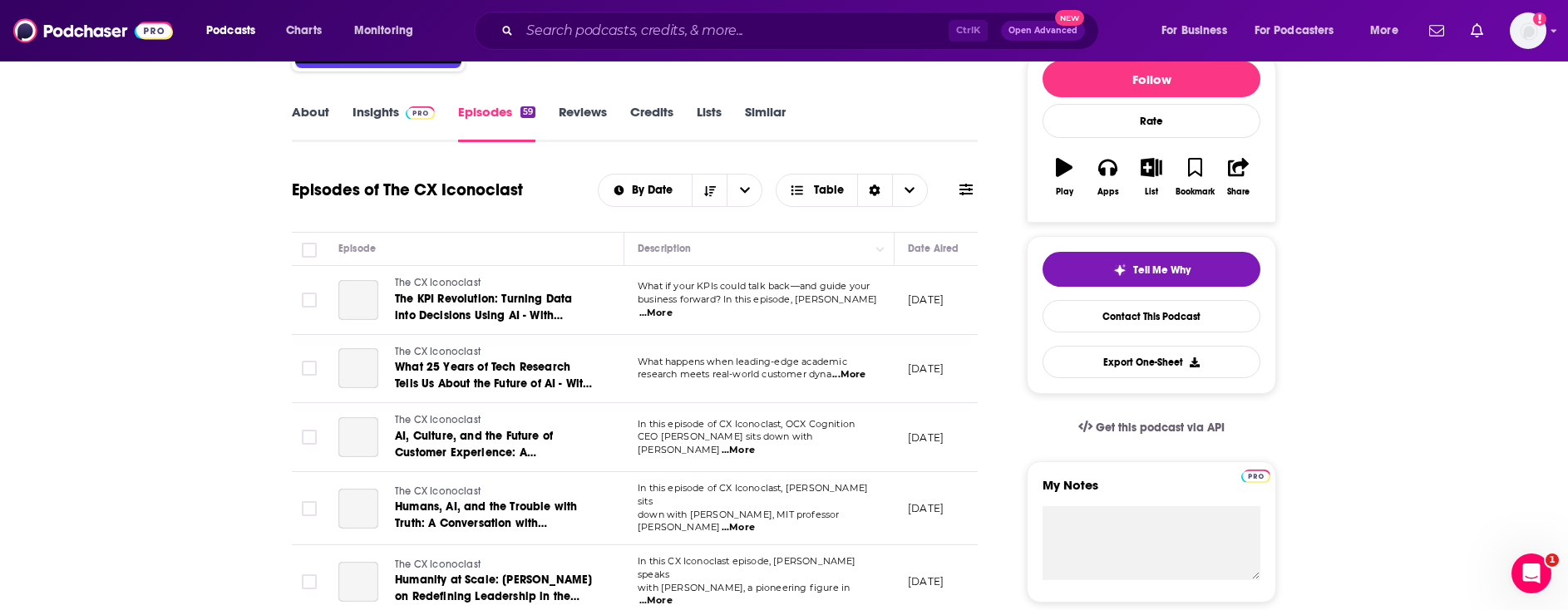
scroll to position [254, 0]
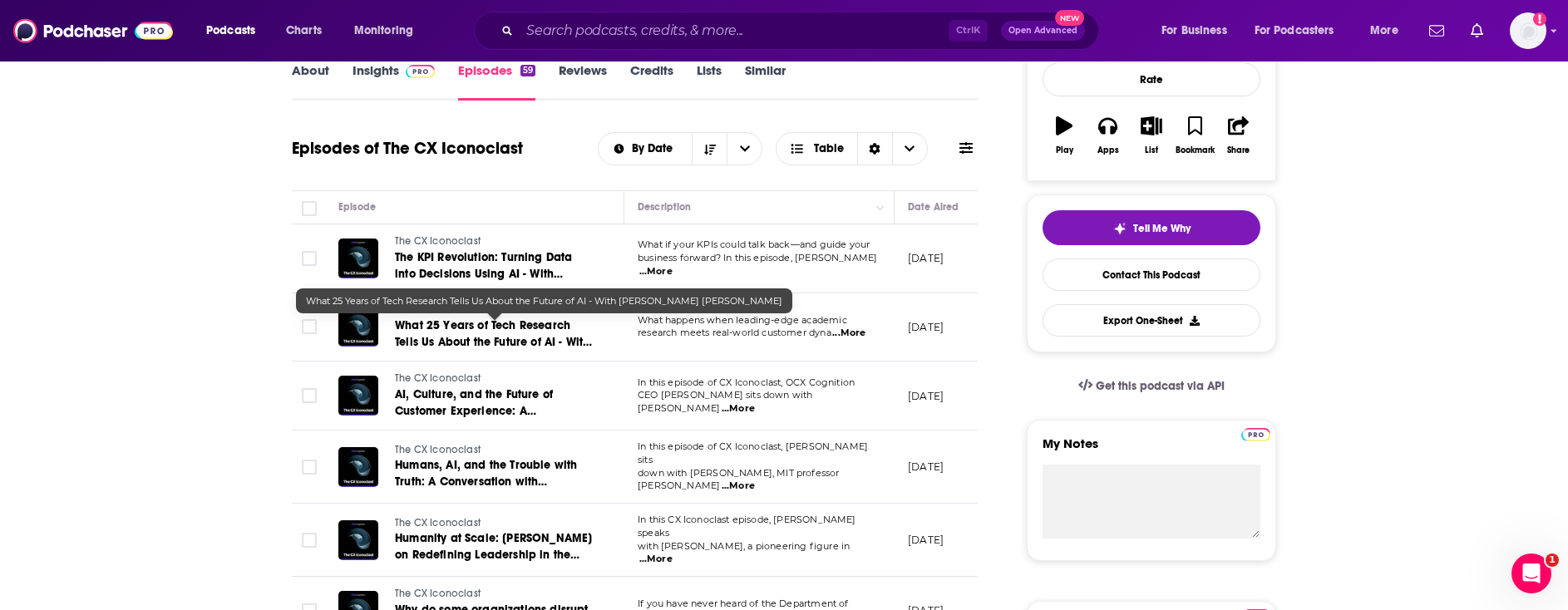
click at [524, 320] on span "What 25 Years of Tech Research Tells Us About the Future of AI - With Cornell's…" at bounding box center [493, 341] width 197 height 47
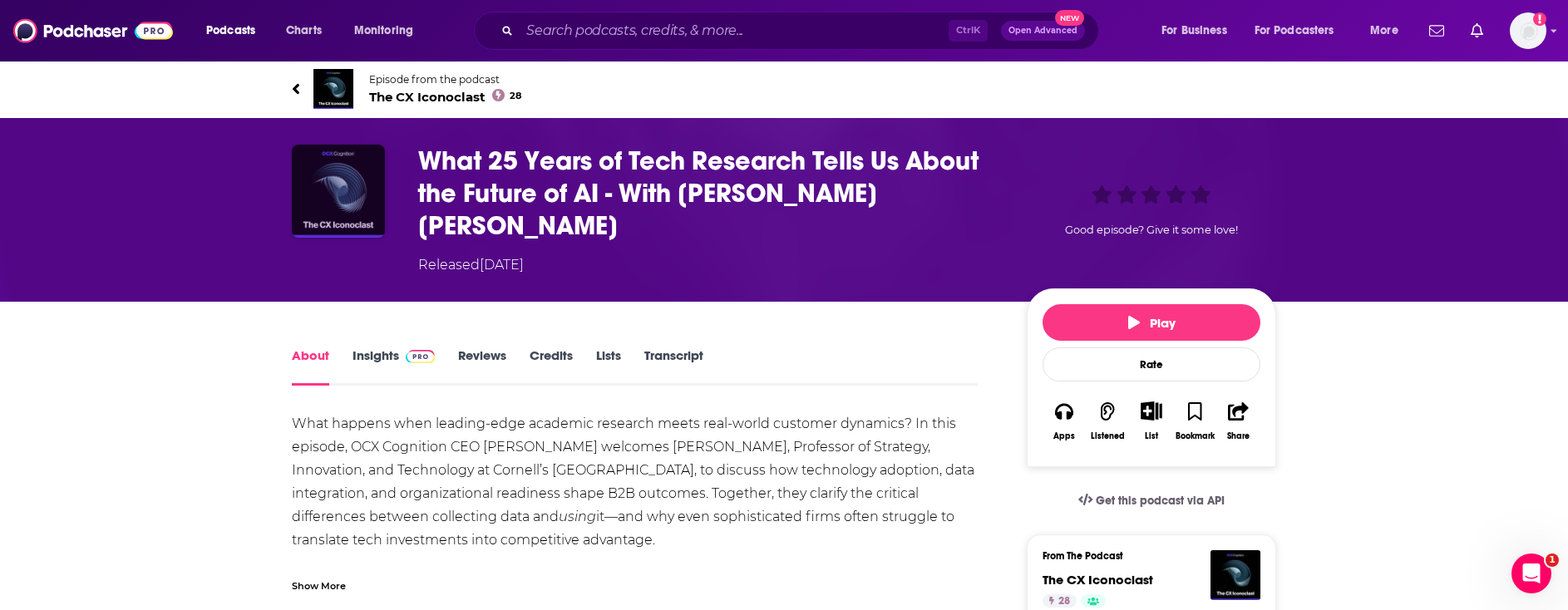
click at [348, 204] on img "What 25 Years of Tech Research Tells Us About the Future of AI - With Cornell's…" at bounding box center [338, 191] width 93 height 93
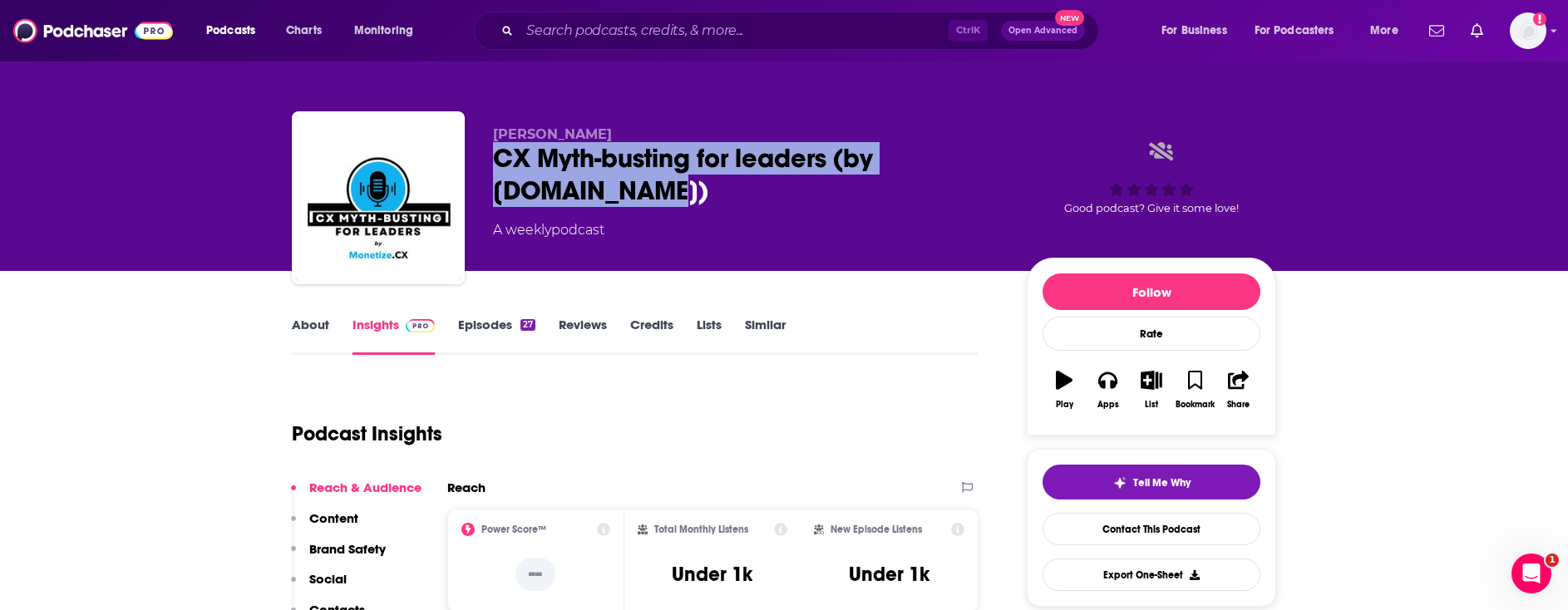
drag, startPoint x: 688, startPoint y: 198, endPoint x: 482, endPoint y: 156, distance: 210.2
click at [482, 156] on div "Peter Kmosko CX Myth-busting for leaders (by Monetize.CX) A weekly podcast Good…" at bounding box center [784, 201] width 984 height 179
copy h2 "CX Myth-busting for leaders (by [DOMAIN_NAME])"
click at [378, 330] on link "Insights" at bounding box center [394, 336] width 83 height 38
copy h2 "CX Myth-busting for leaders (by [DOMAIN_NAME])"
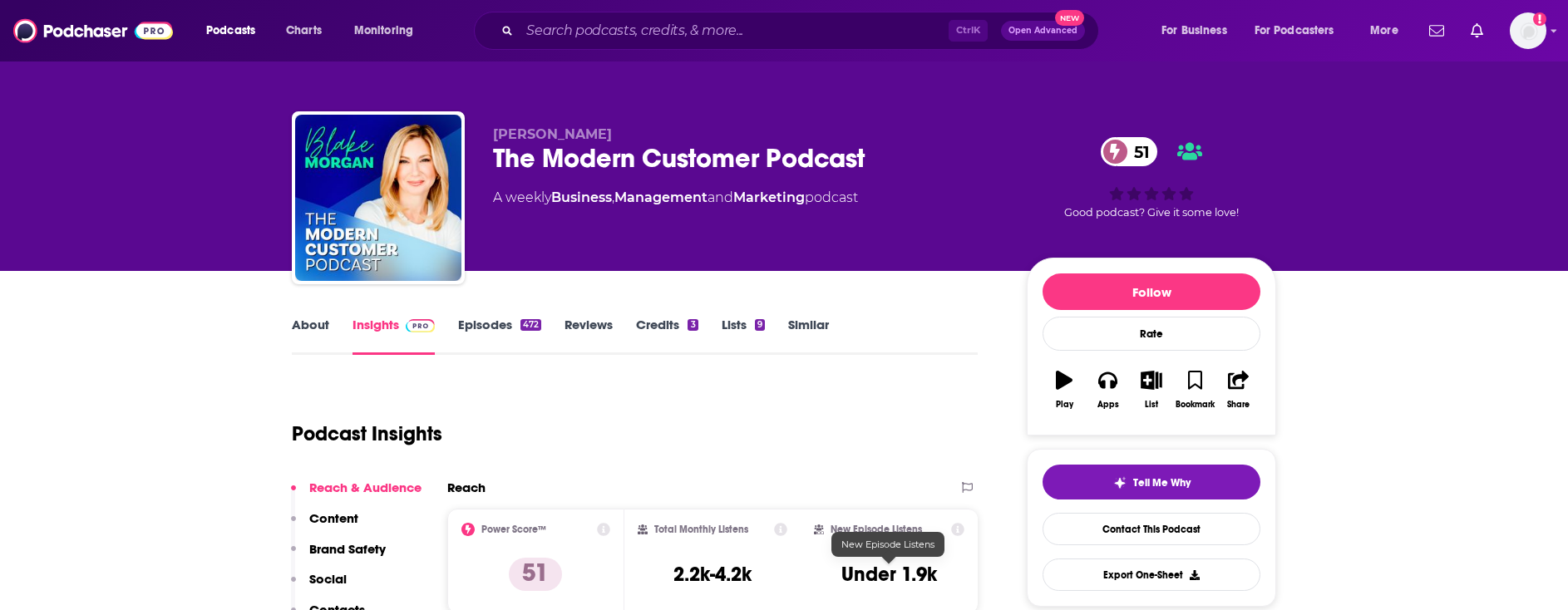
scroll to position [254, 0]
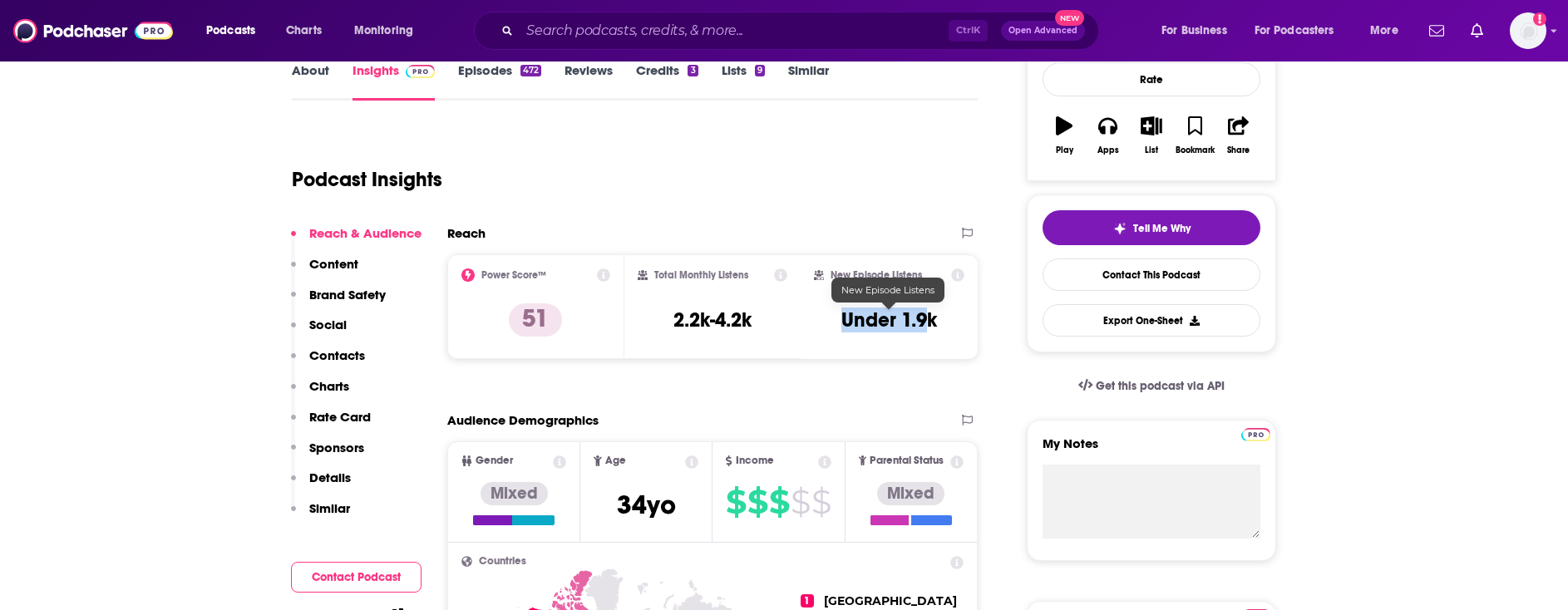
click at [926, 329] on div "New Episode Listens Under 1.9k" at bounding box center [888, 306] width 150 height 76
